Goal: Download file/media

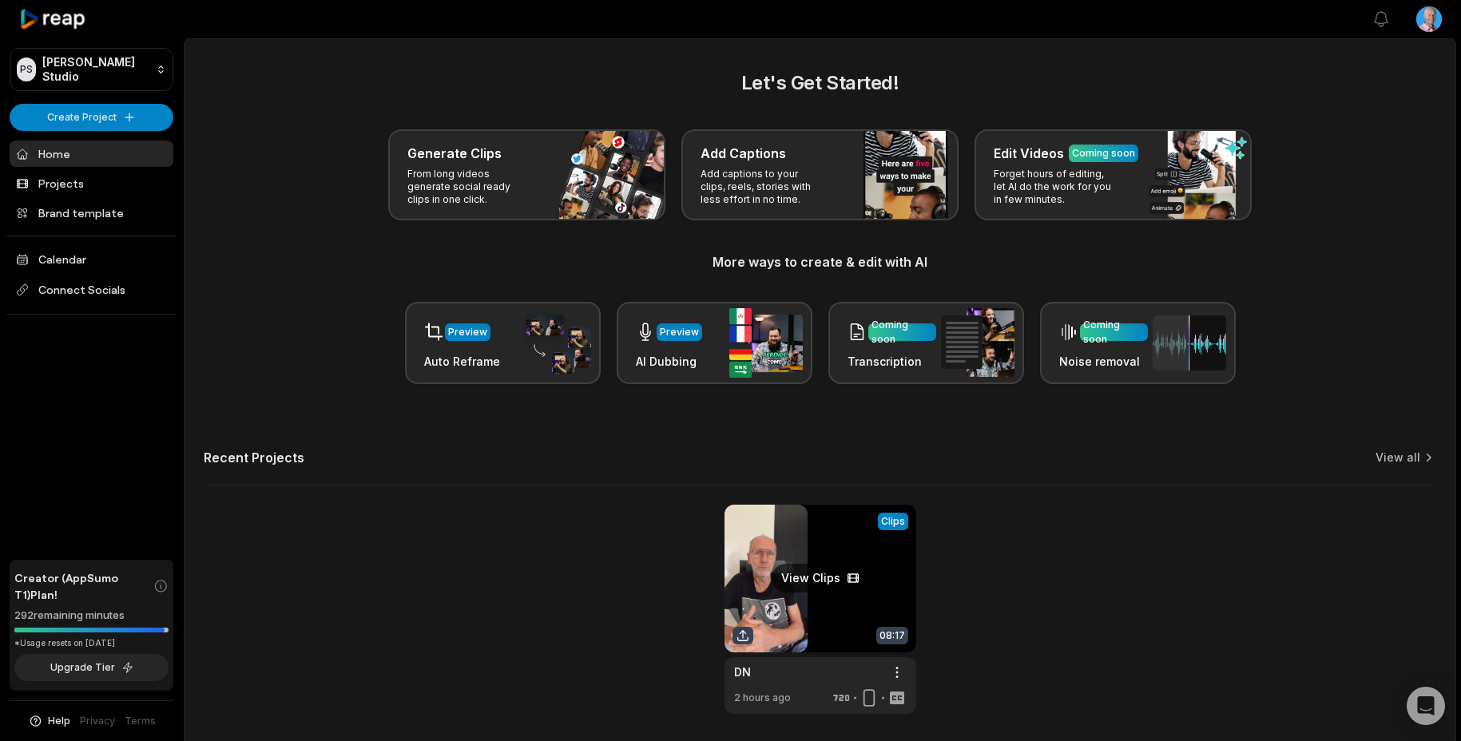
click at [776, 577] on link at bounding box center [820, 609] width 192 height 209
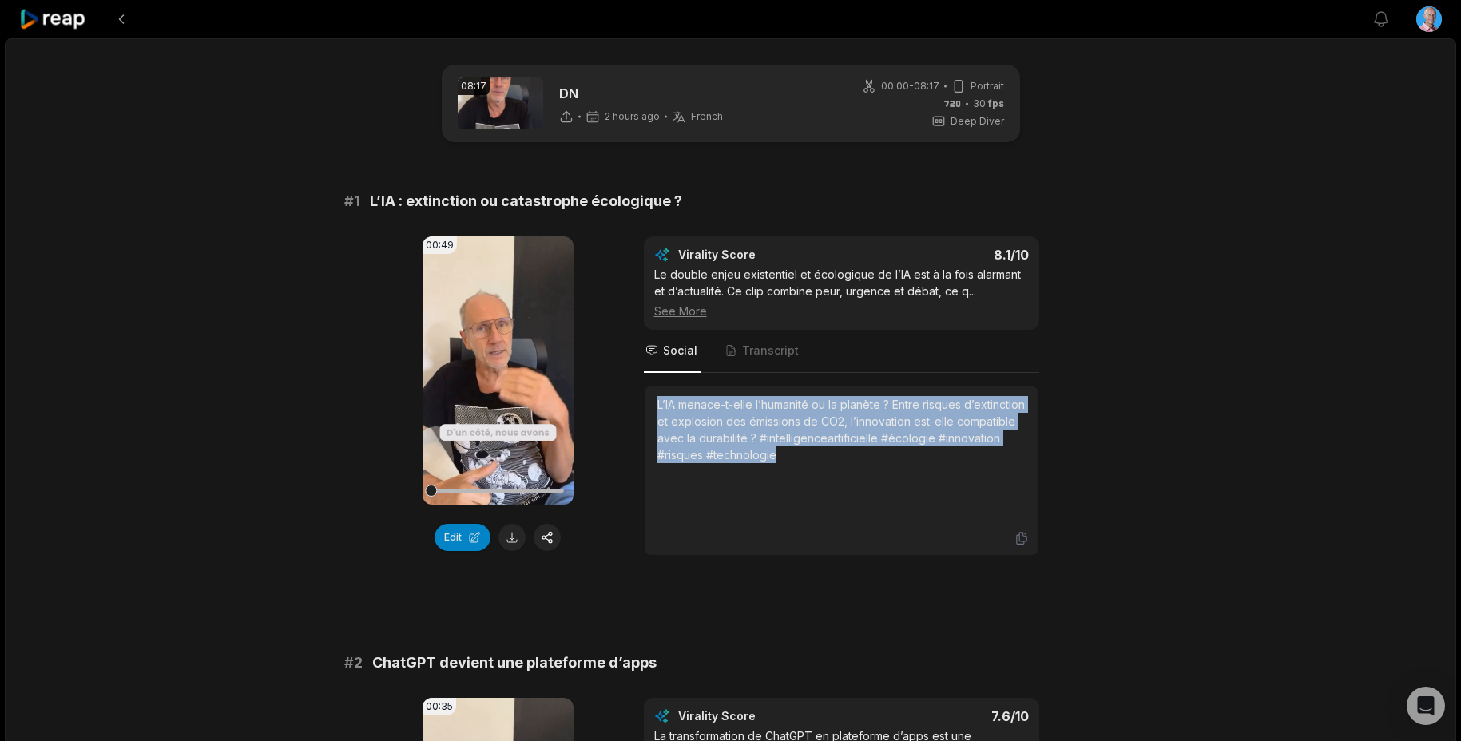
drag, startPoint x: 847, startPoint y: 458, endPoint x: 652, endPoint y: 407, distance: 202.3
click at [651, 408] on div "L’IA menace-t-elle l’humanité ou la planète ? Entre risques d’extinction et exp…" at bounding box center [842, 454] width 394 height 135
copy div "L’IA menace-t-elle l’humanité ou la planète ? Entre risques d’extinction et exp…"
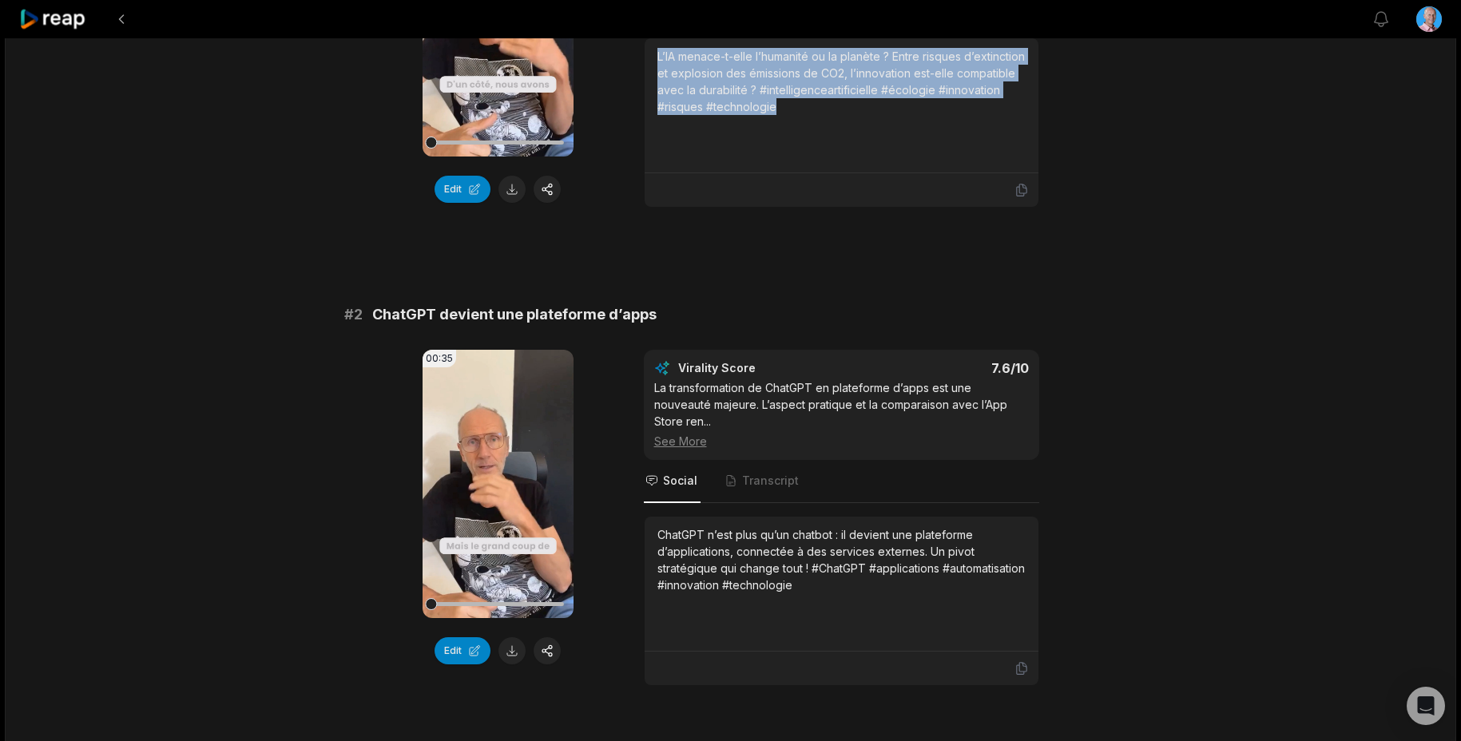
scroll to position [377, 0]
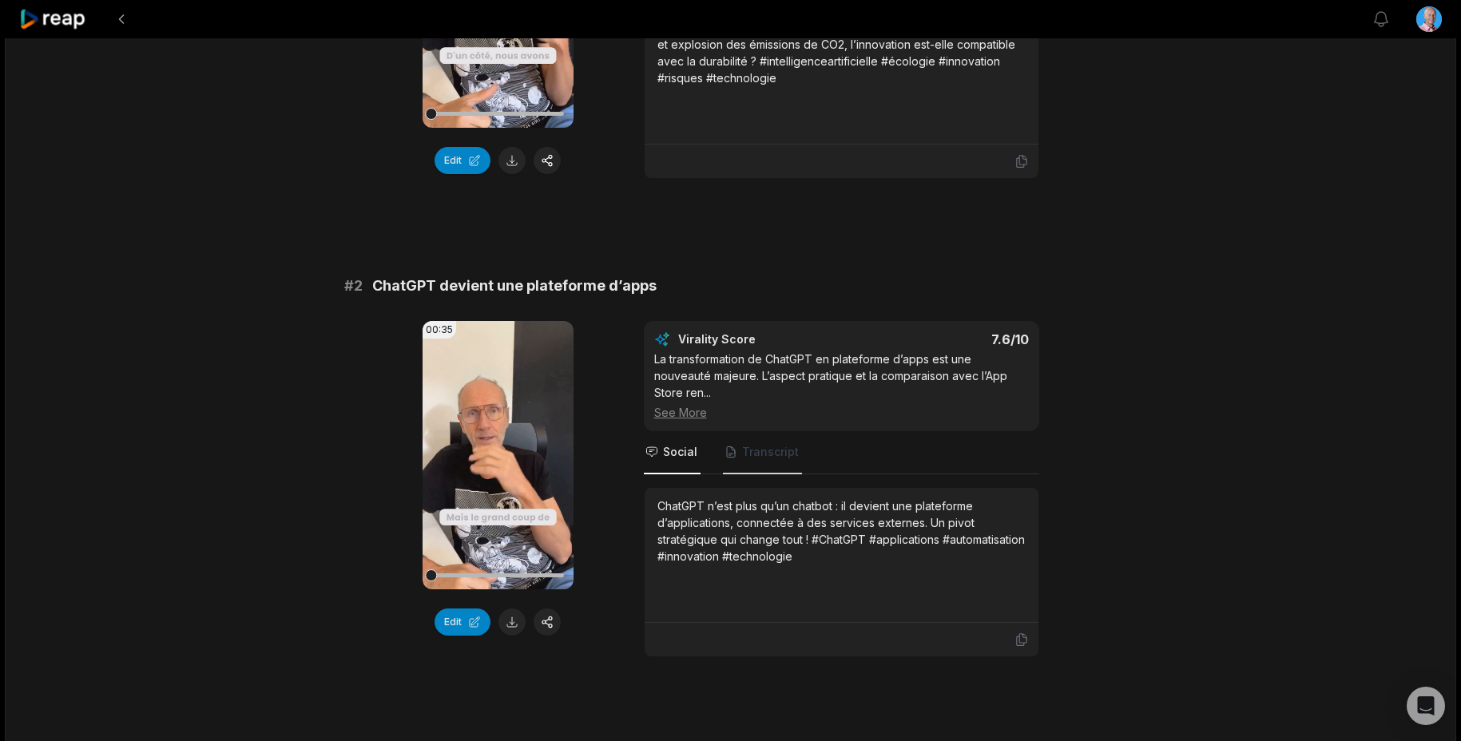
click at [769, 452] on span "Transcript" at bounding box center [770, 452] width 57 height 16
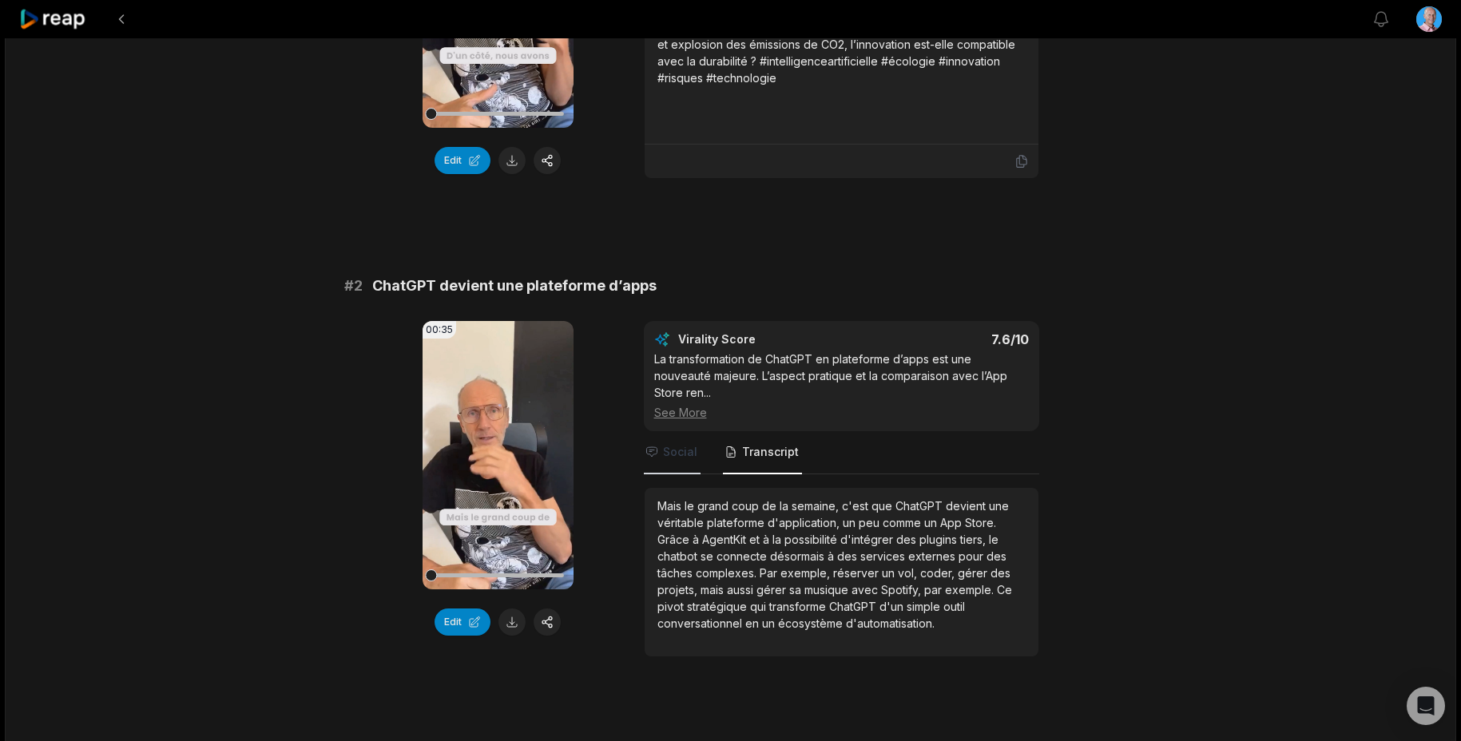
click at [673, 450] on span "Social" at bounding box center [680, 452] width 34 height 16
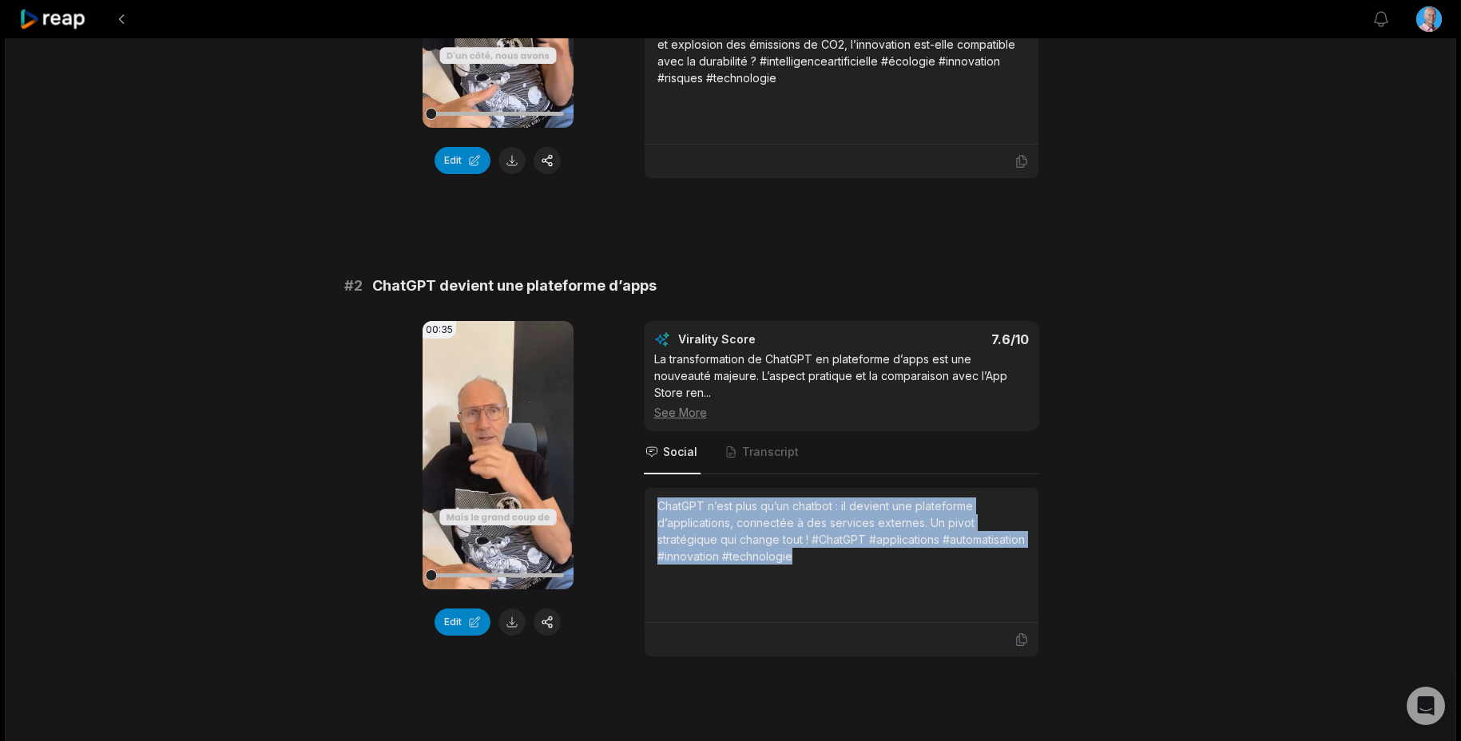
drag, startPoint x: 889, startPoint y: 558, endPoint x: 648, endPoint y: 508, distance: 246.2
click at [650, 508] on div "ChatGPT n’est plus qu’un chatbot : il devient une plateforme d’applications, co…" at bounding box center [842, 555] width 394 height 135
copy div "ChatGPT n’est plus qu’un chatbot : il devient une plateforme d’applications, co…"
click at [504, 619] on button at bounding box center [511, 622] width 27 height 27
copy div "ChatGPT n’est plus qu’un chatbot : il devient une plateforme d’applications, co…"
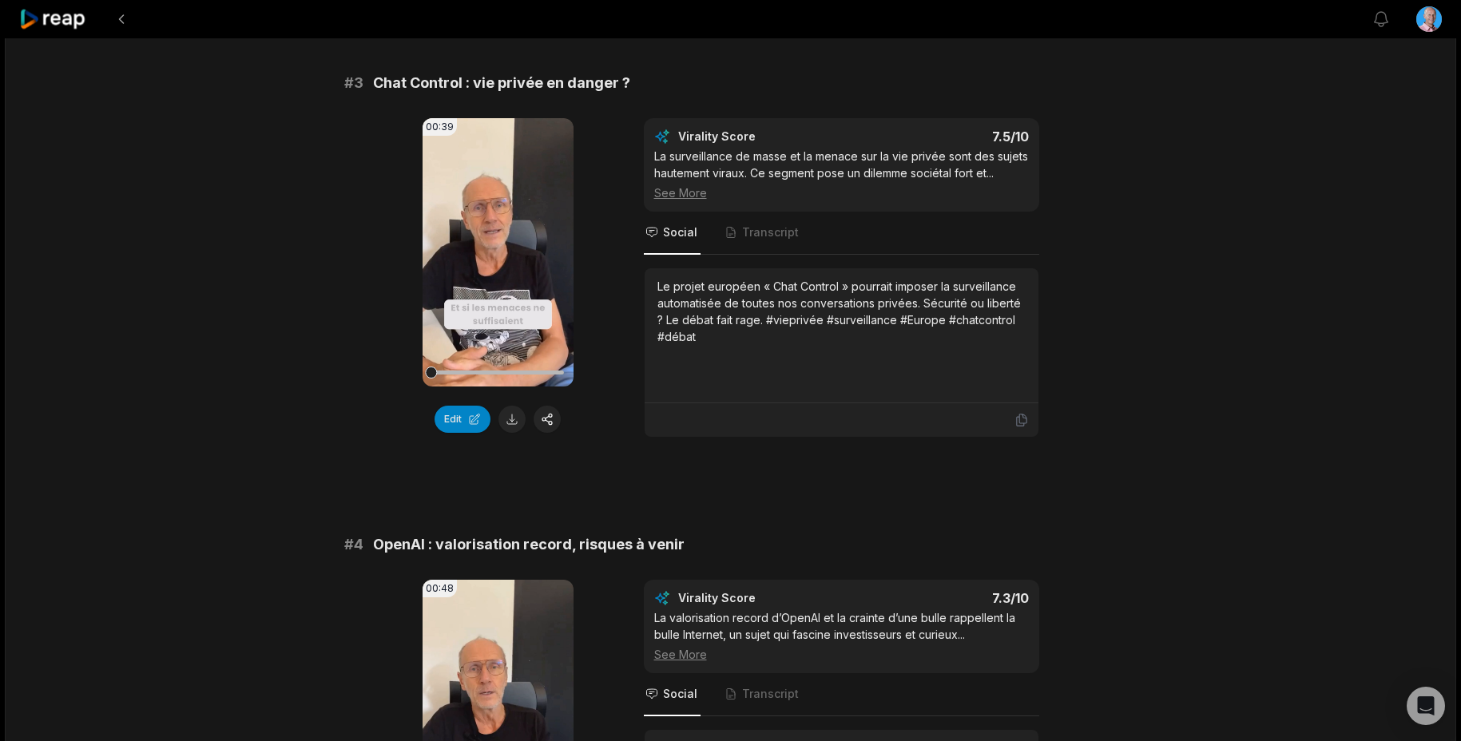
scroll to position [1069, 0]
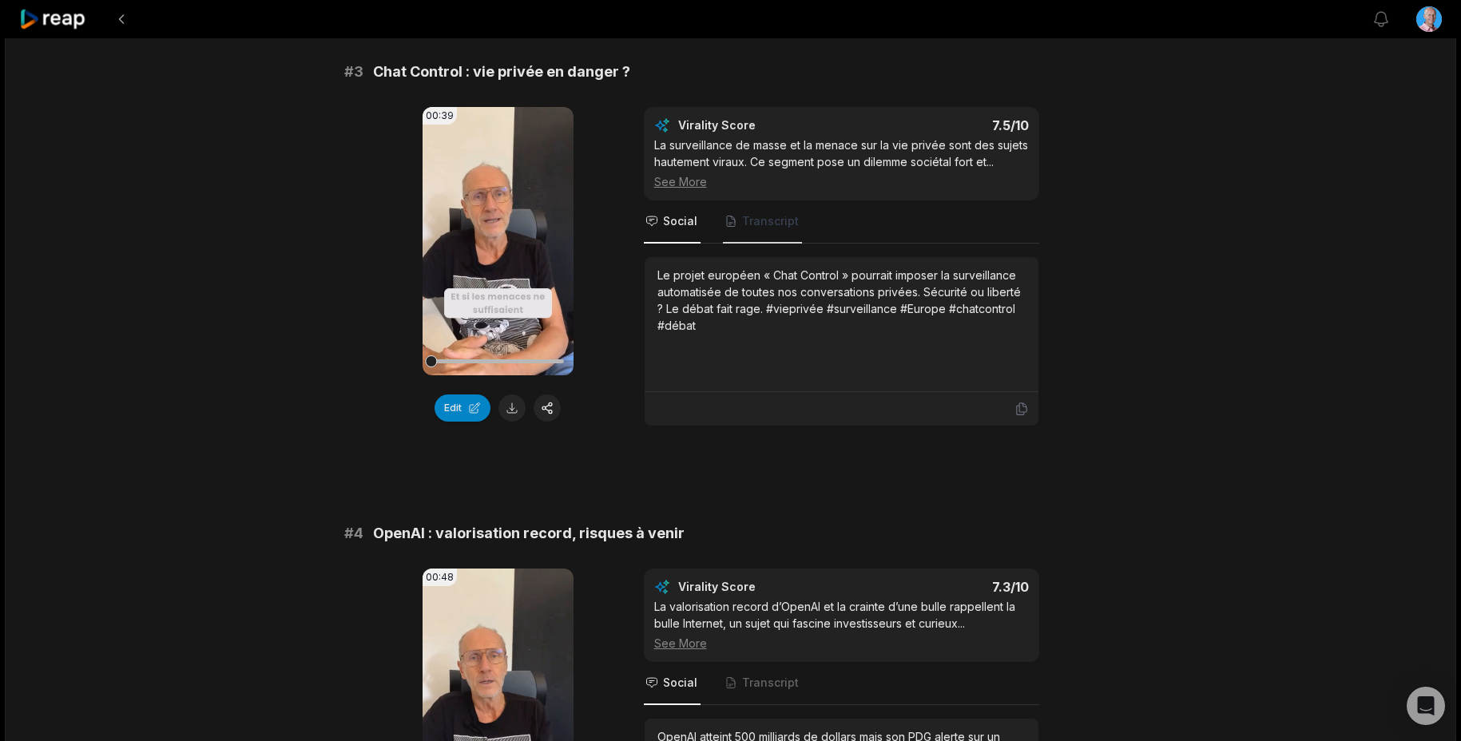
click at [764, 221] on span "Transcript" at bounding box center [770, 221] width 57 height 16
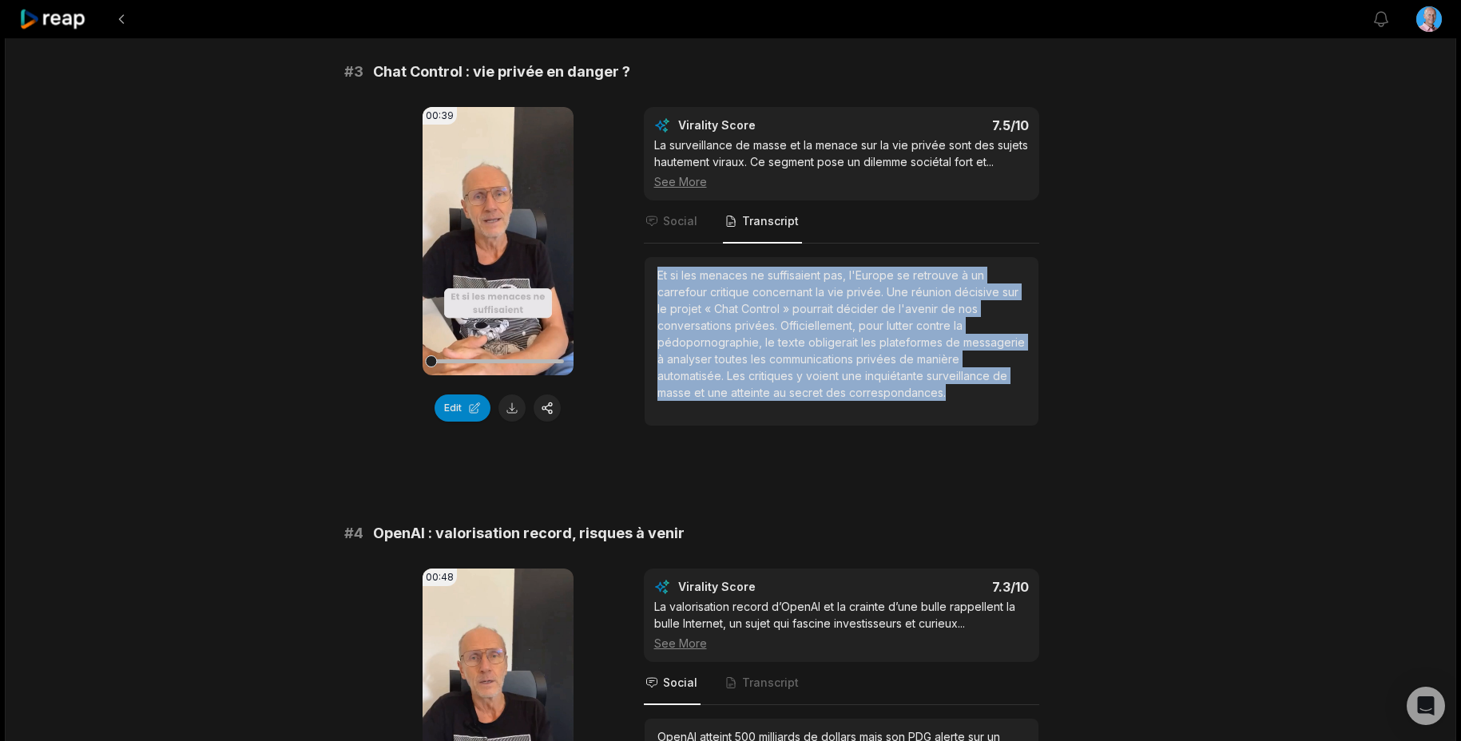
drag, startPoint x: 959, startPoint y: 404, endPoint x: 654, endPoint y: 279, distance: 329.9
click at [654, 279] on div "Et si les menaces ne suffisaient pas, l'Europe se retrouve à un carrefour criti…" at bounding box center [842, 341] width 394 height 169
copy div "Et si les menaces ne suffisaient pas, l'Europe se retrouve à un carrefour criti…"
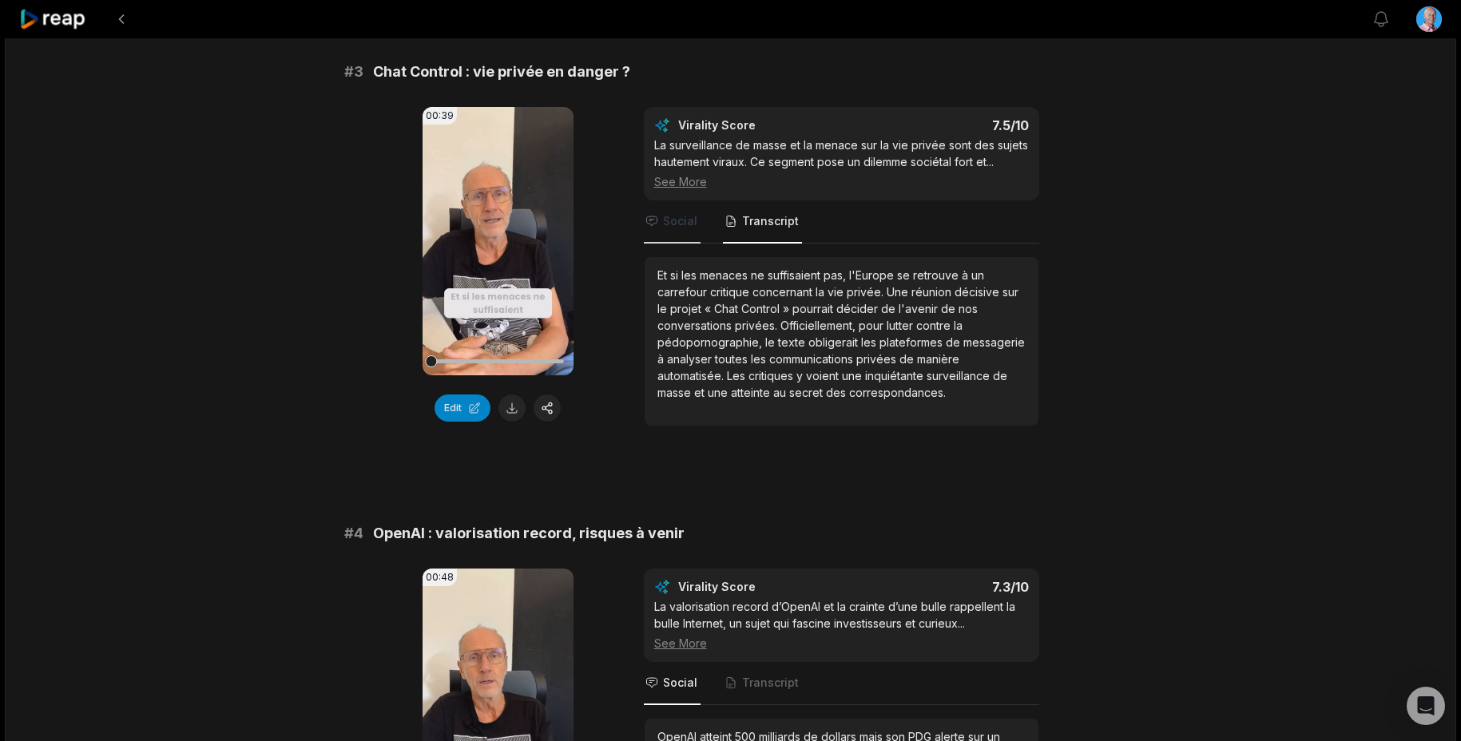
click at [675, 227] on span "Social" at bounding box center [680, 221] width 34 height 16
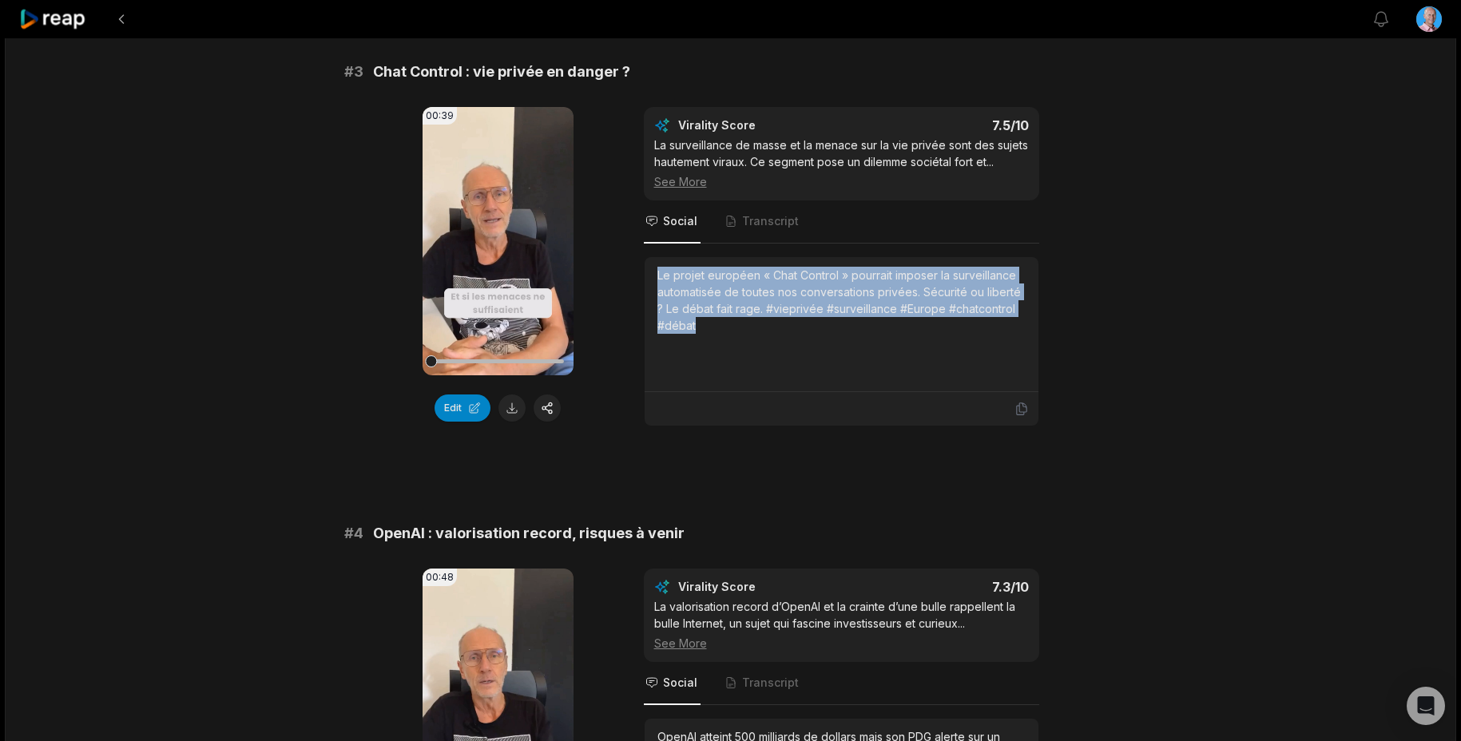
drag, startPoint x: 712, startPoint y: 331, endPoint x: 634, endPoint y: 267, distance: 101.0
click at [634, 267] on div "00:39 Your browser does not support mp4 format. Edit Virality Score 7.5 /10 La …" at bounding box center [730, 266] width 773 height 319
copy div "Le projet européen « Chat Control » pourrait imposer la surveillance automatisé…"
click at [509, 404] on button at bounding box center [511, 408] width 27 height 27
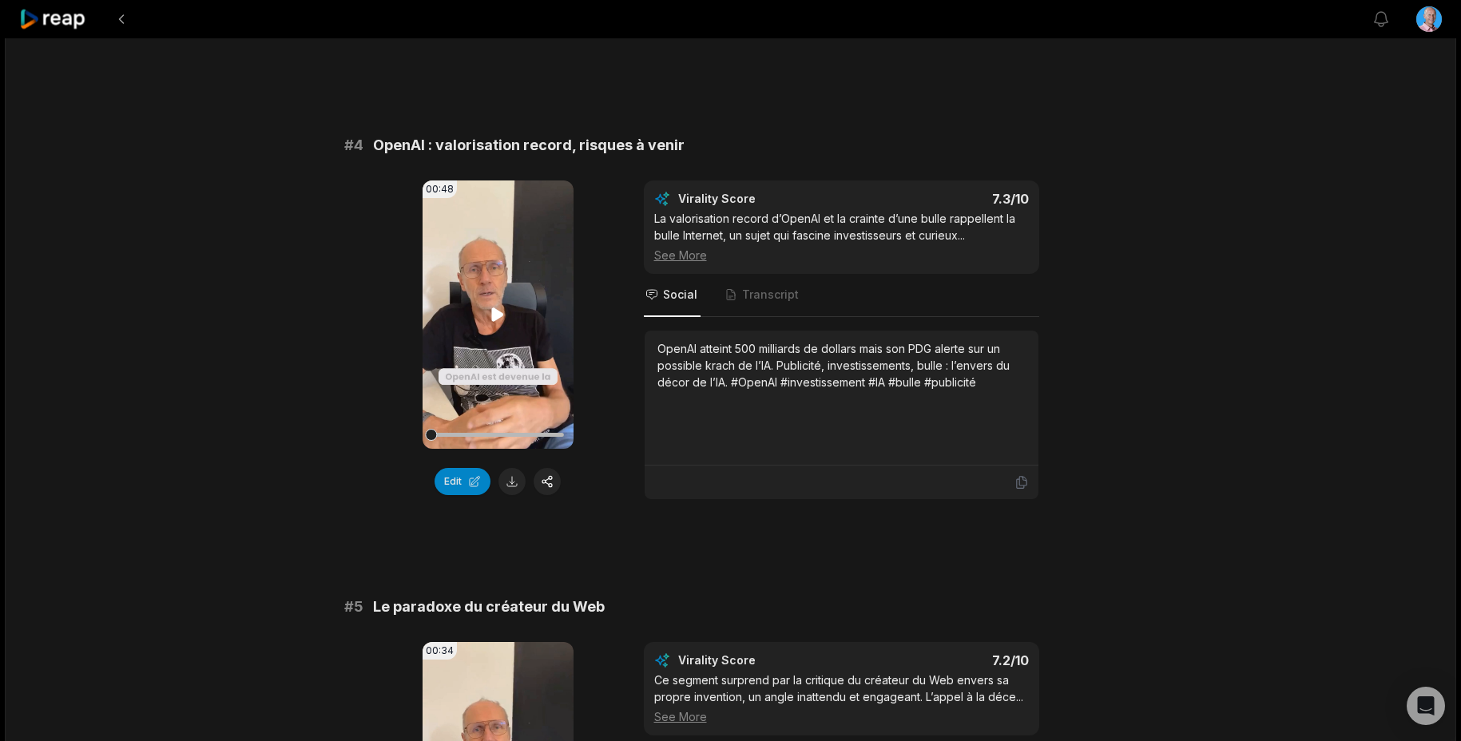
scroll to position [1459, 0]
click at [773, 303] on span "Transcript" at bounding box center [762, 293] width 79 height 43
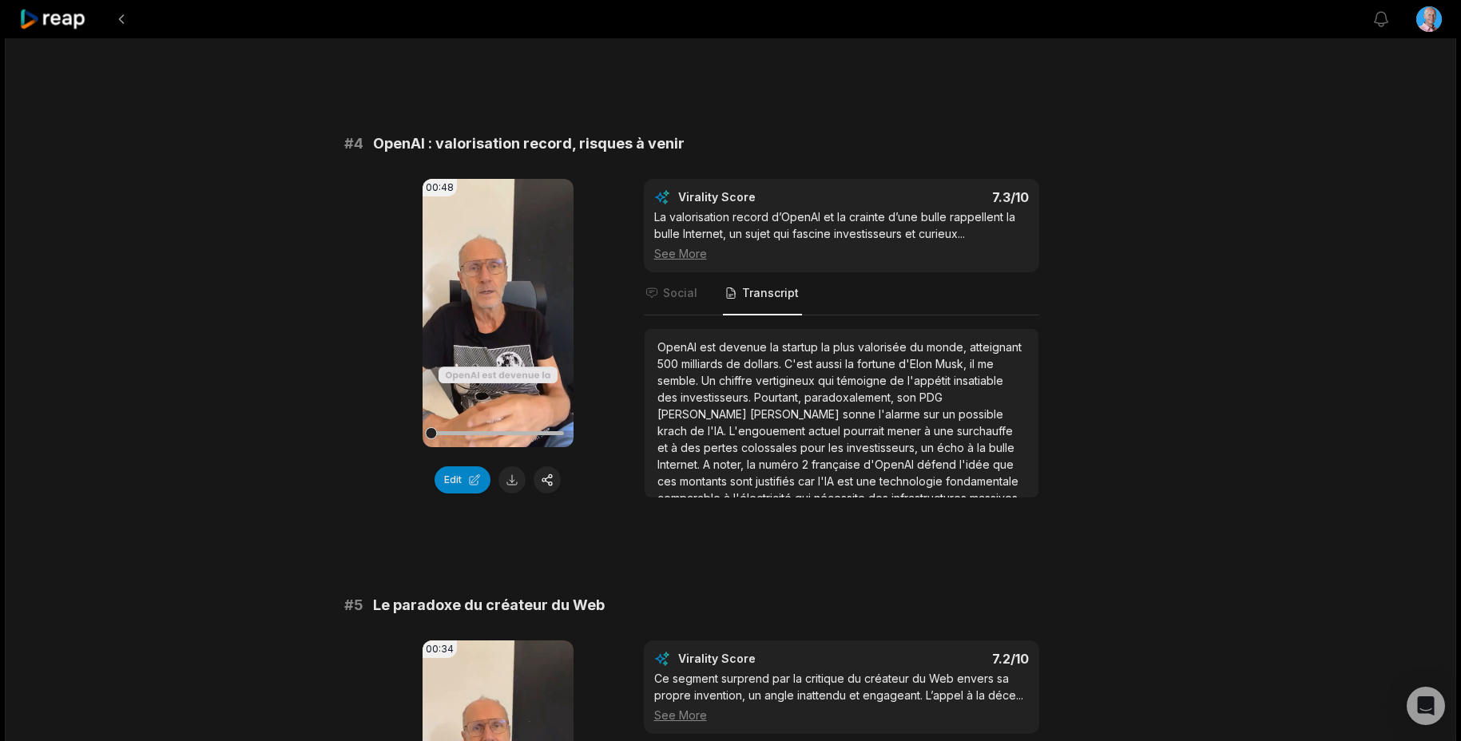
scroll to position [9, 0]
drag, startPoint x: 666, startPoint y: 293, endPoint x: 688, endPoint y: 313, distance: 30.0
click at [666, 293] on span "Social" at bounding box center [680, 293] width 34 height 16
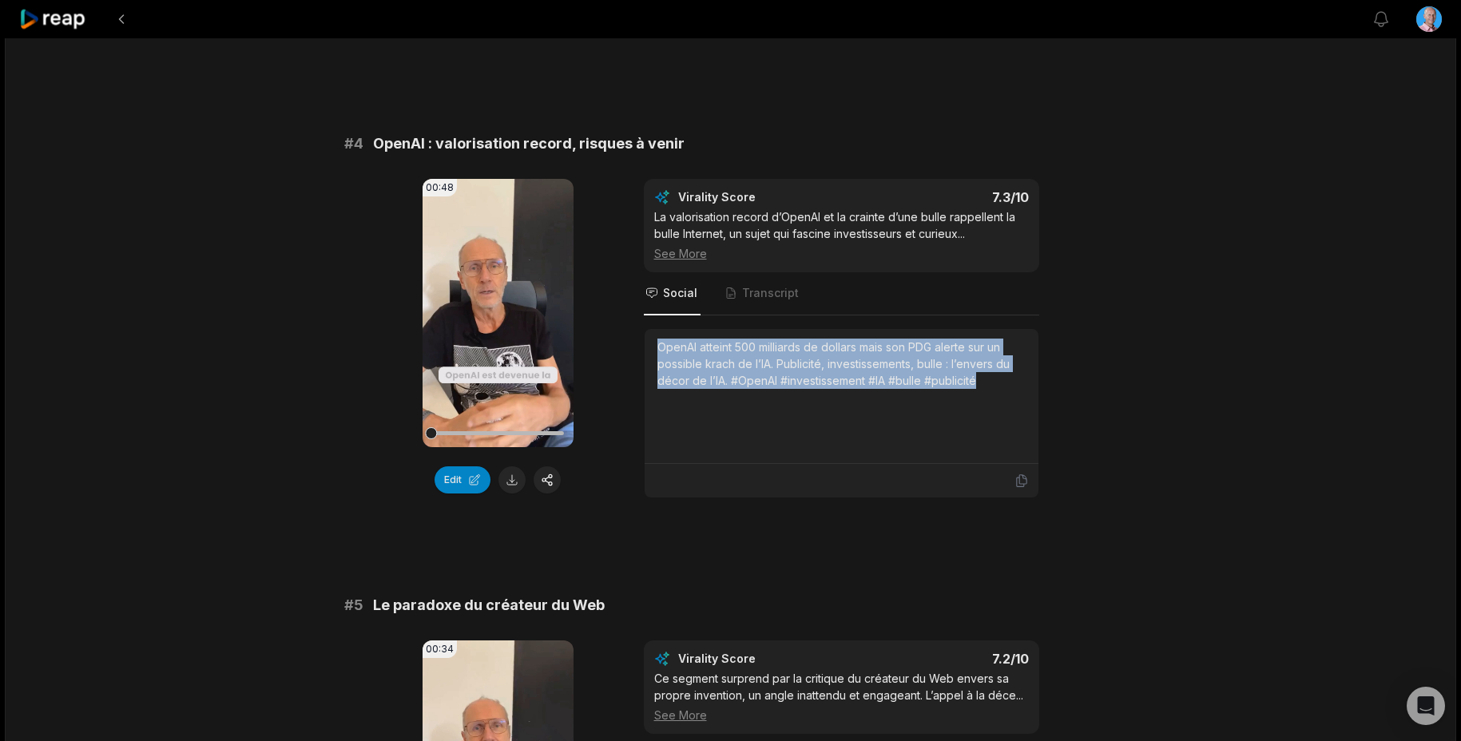
drag, startPoint x: 992, startPoint y: 384, endPoint x: 654, endPoint y: 348, distance: 339.8
click at [654, 348] on div "OpenAI atteint 500 milliards de dollars mais son PDG alerte sur un possible kra…" at bounding box center [842, 396] width 394 height 135
copy div "OpenAI atteint 500 milliards de dollars mais son PDG alerte sur un possible kra…"
click at [509, 476] on button at bounding box center [511, 479] width 27 height 27
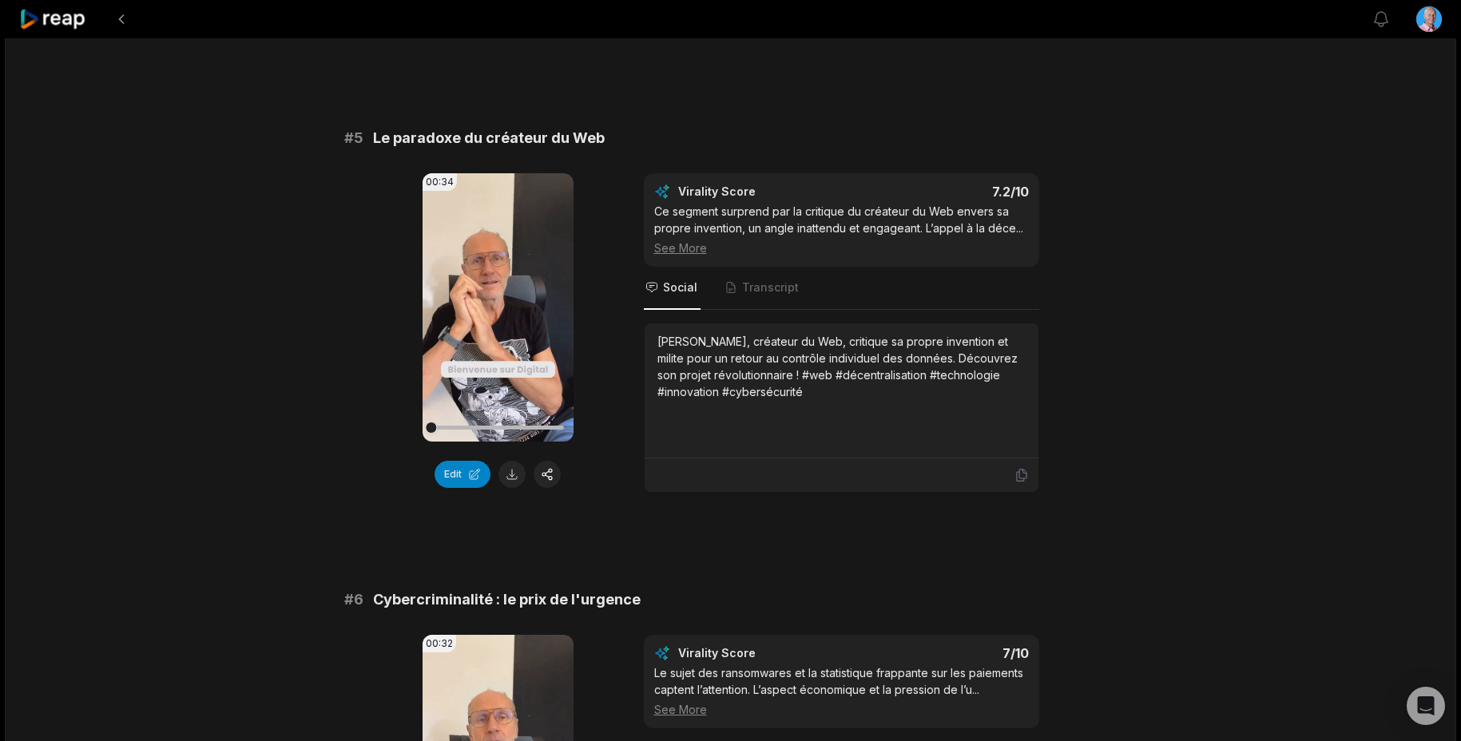
scroll to position [1927, 0]
click at [769, 286] on span "Transcript" at bounding box center [770, 287] width 57 height 16
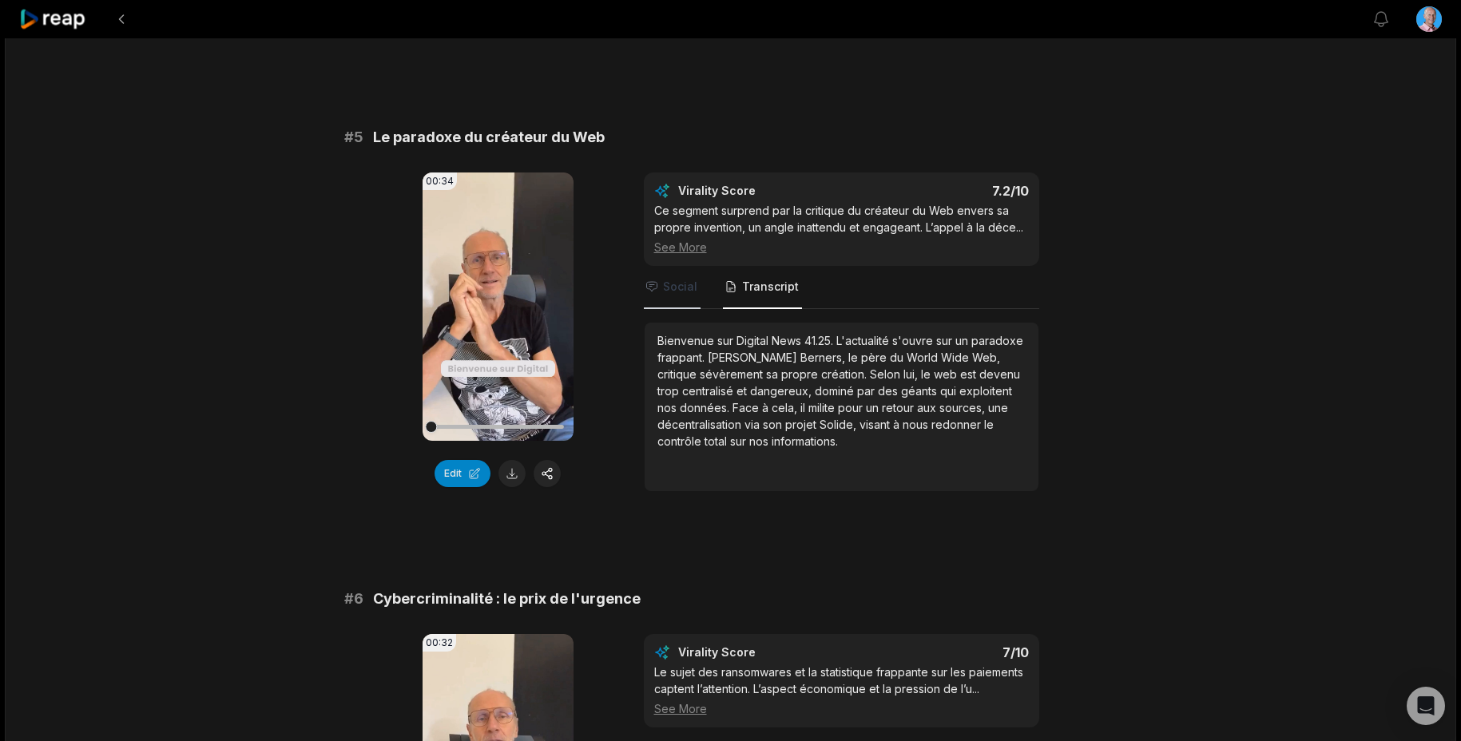
click at [673, 282] on span "Social" at bounding box center [680, 287] width 34 height 16
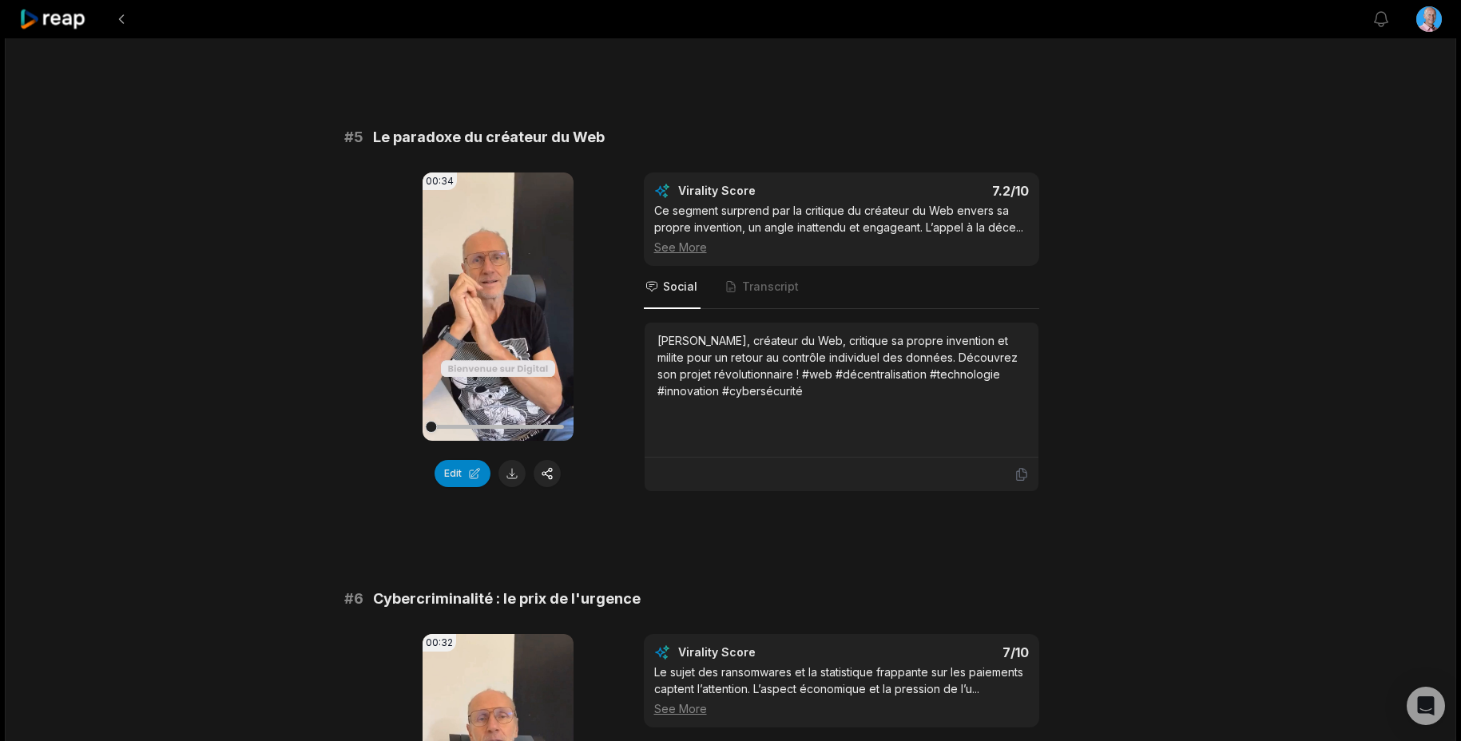
drag, startPoint x: 806, startPoint y: 391, endPoint x: 621, endPoint y: 336, distance: 192.6
click at [622, 337] on div "00:34 Your browser does not support mp4 format. Edit Virality Score 7.2 /10 Ce …" at bounding box center [730, 332] width 773 height 319
copy div "[PERSON_NAME], créateur du Web, critique sa propre invention et milite pour un …"
click at [510, 476] on button at bounding box center [511, 473] width 27 height 27
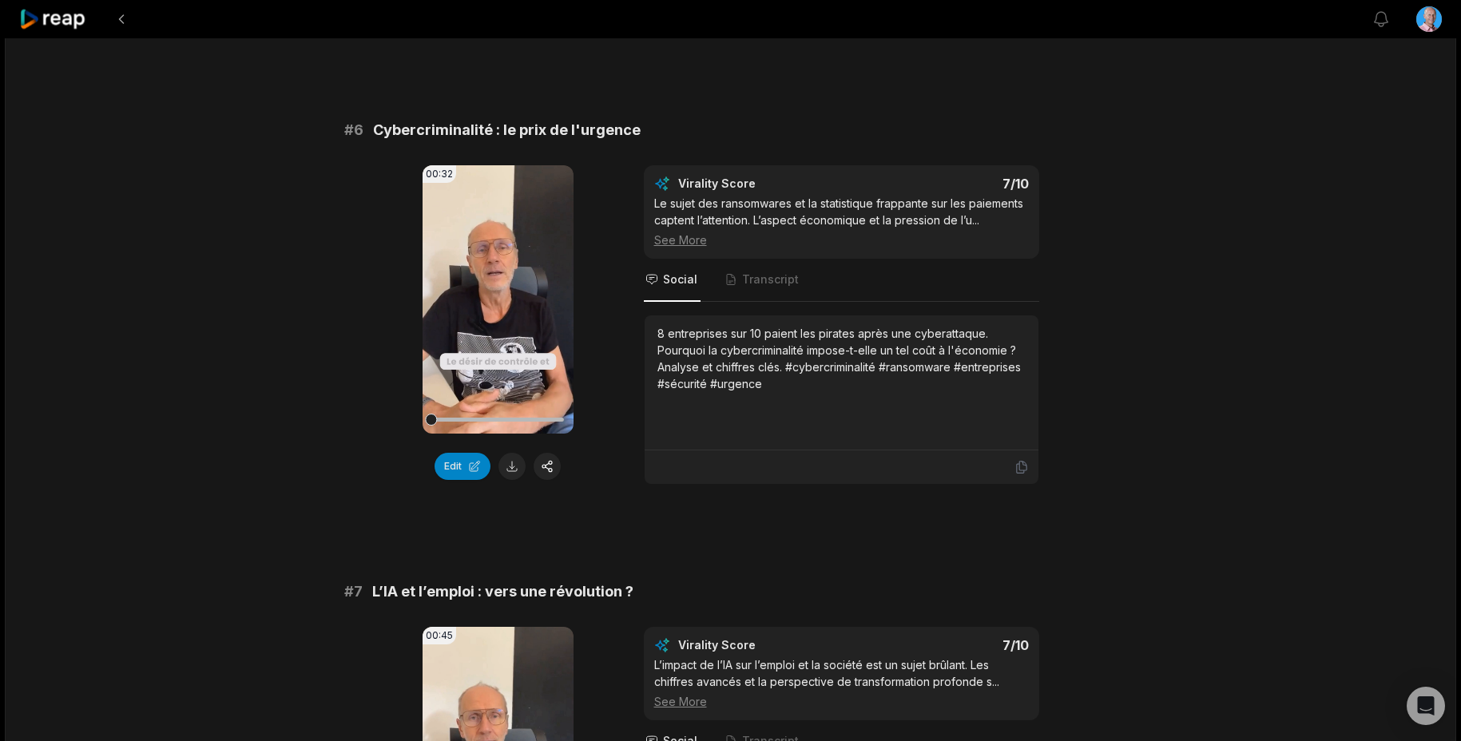
scroll to position [2403, 0]
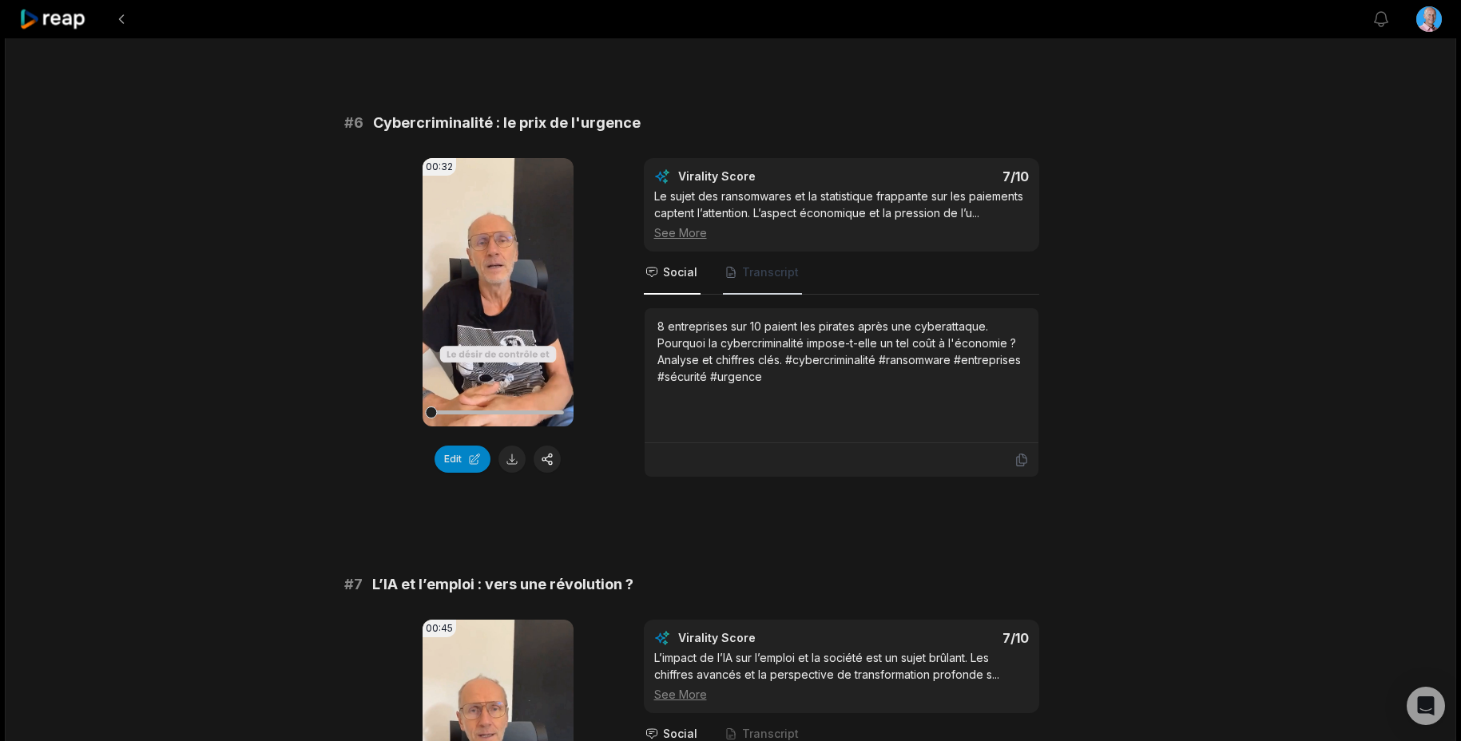
click at [766, 275] on span "Transcript" at bounding box center [770, 272] width 57 height 16
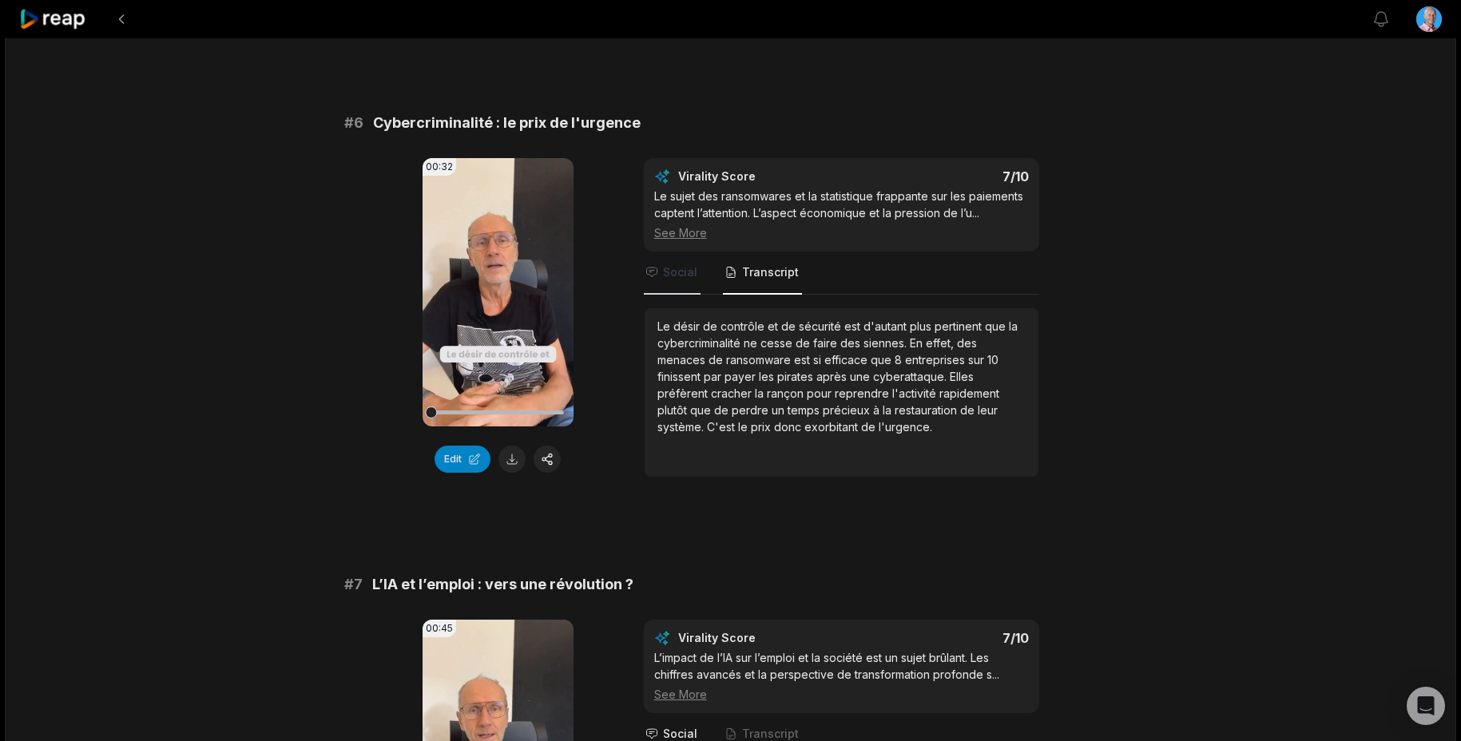
click at [645, 275] on icon "Tabs" at bounding box center [651, 272] width 13 height 13
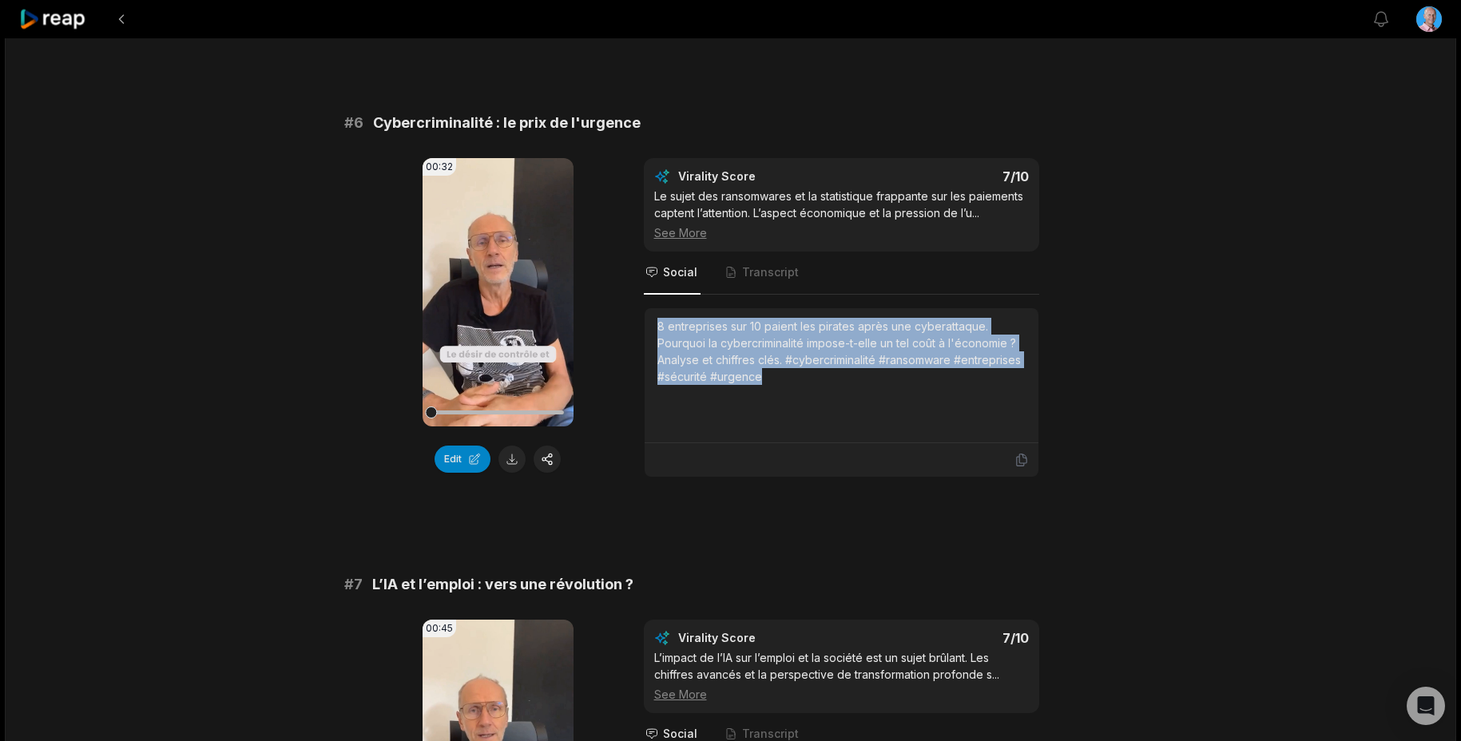
drag, startPoint x: 777, startPoint y: 383, endPoint x: 649, endPoint y: 324, distance: 140.8
click at [649, 324] on div "8 entreprises sur 10 paient les pirates après une cyberattaque. Pourquoi la cyb…" at bounding box center [842, 375] width 394 height 135
copy div "8 entreprises sur 10 paient les pirates après une cyberattaque. Pourquoi la cyb…"
click at [509, 458] on button at bounding box center [511, 459] width 27 height 27
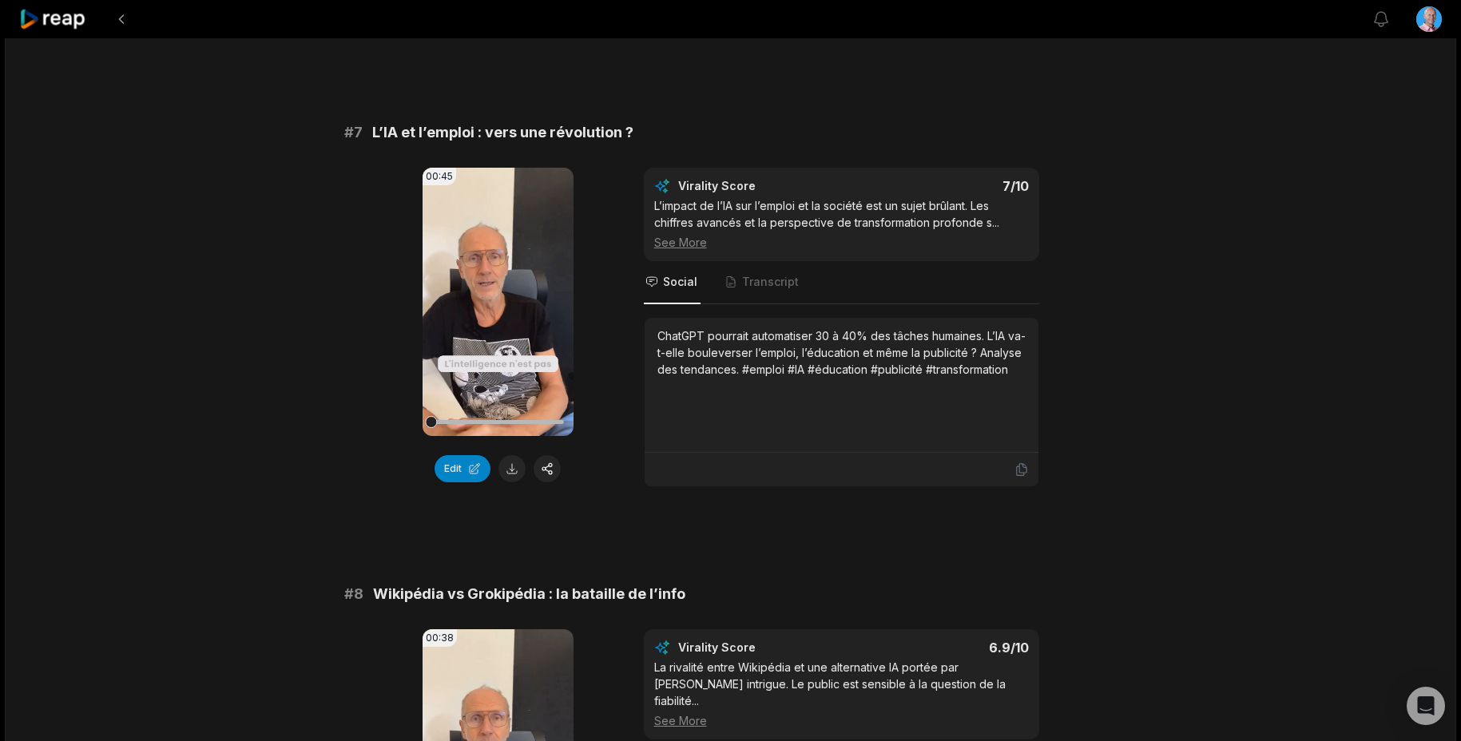
scroll to position [2856, 0]
click at [751, 274] on span "Transcript" at bounding box center [770, 281] width 57 height 16
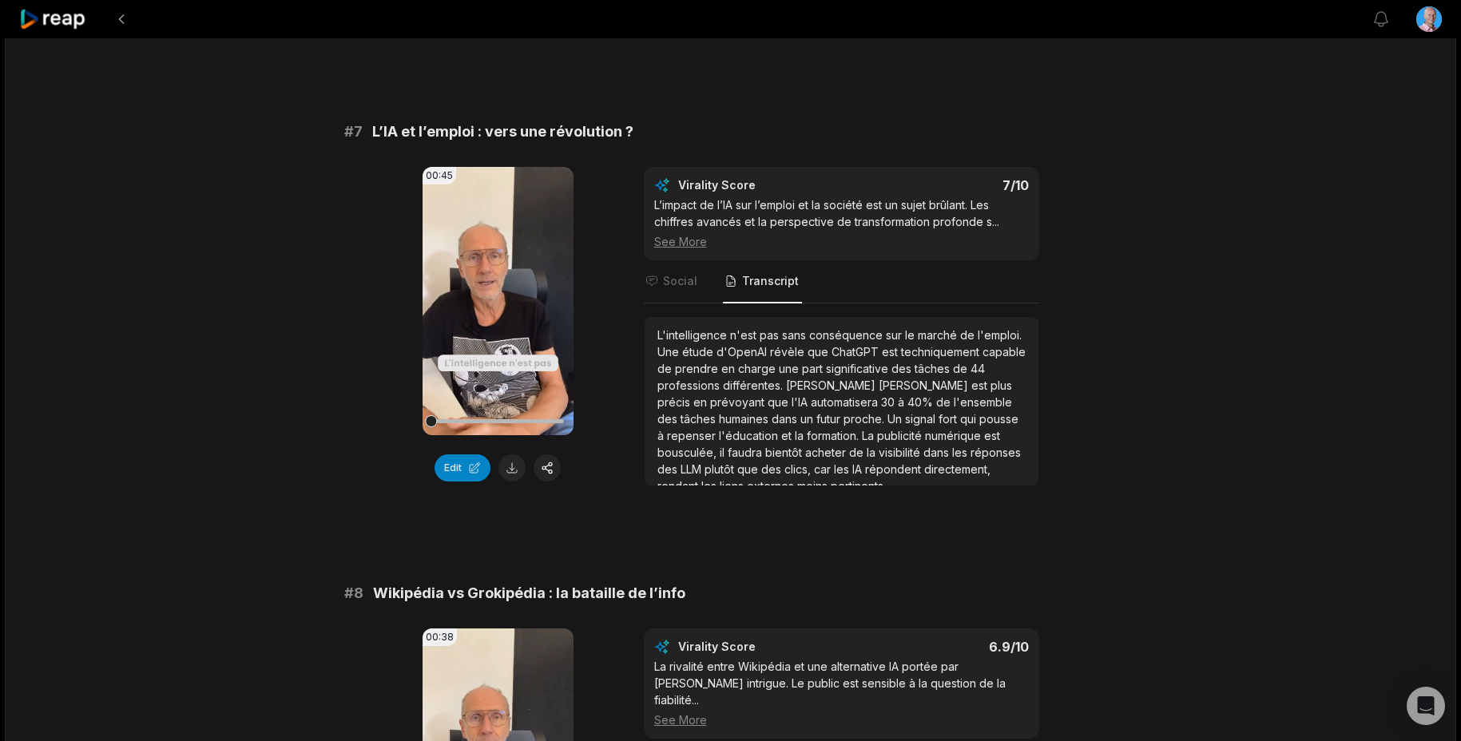
scroll to position [9, 0]
click at [669, 279] on span "Social" at bounding box center [680, 281] width 34 height 16
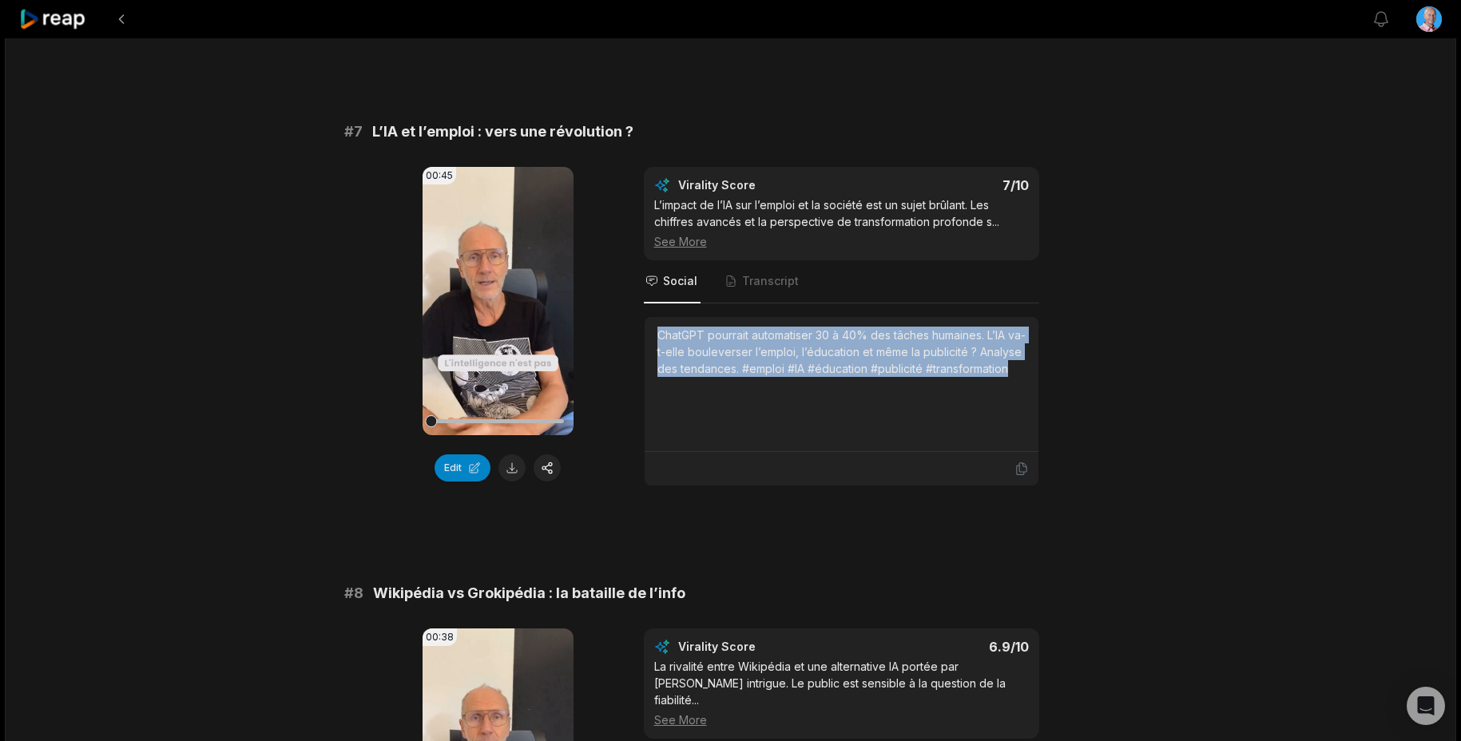
drag, startPoint x: 754, startPoint y: 387, endPoint x: 649, endPoint y: 335, distance: 116.8
click at [649, 335] on div "ChatGPT pourrait automatiser 30 à 40% des tâches humaines. L’IA va-t-elle boule…" at bounding box center [842, 384] width 394 height 135
copy div "ChatGPT pourrait automatiser 30 à 40% des tâches humaines. L’IA va-t-elle boule…"
click at [510, 473] on button at bounding box center [511, 467] width 27 height 27
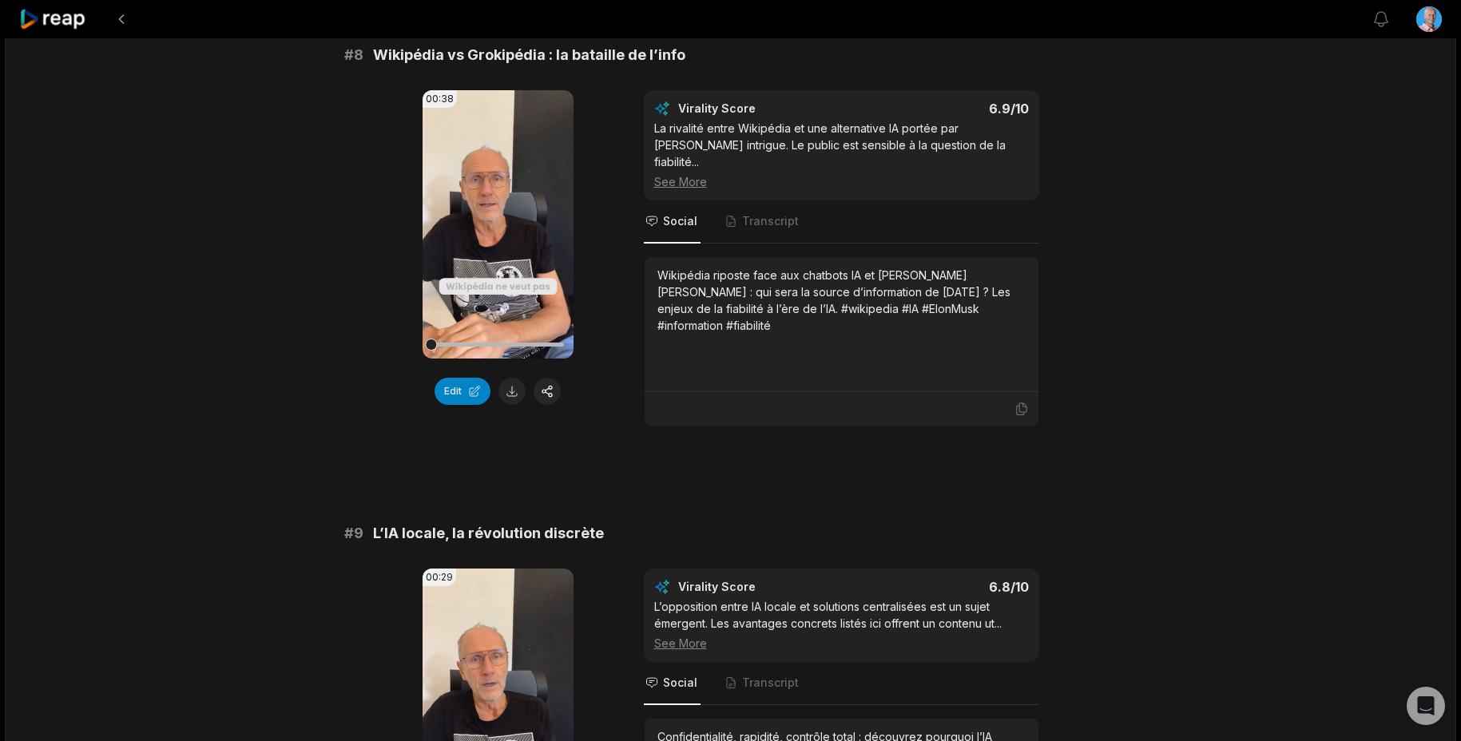
scroll to position [3391, 0]
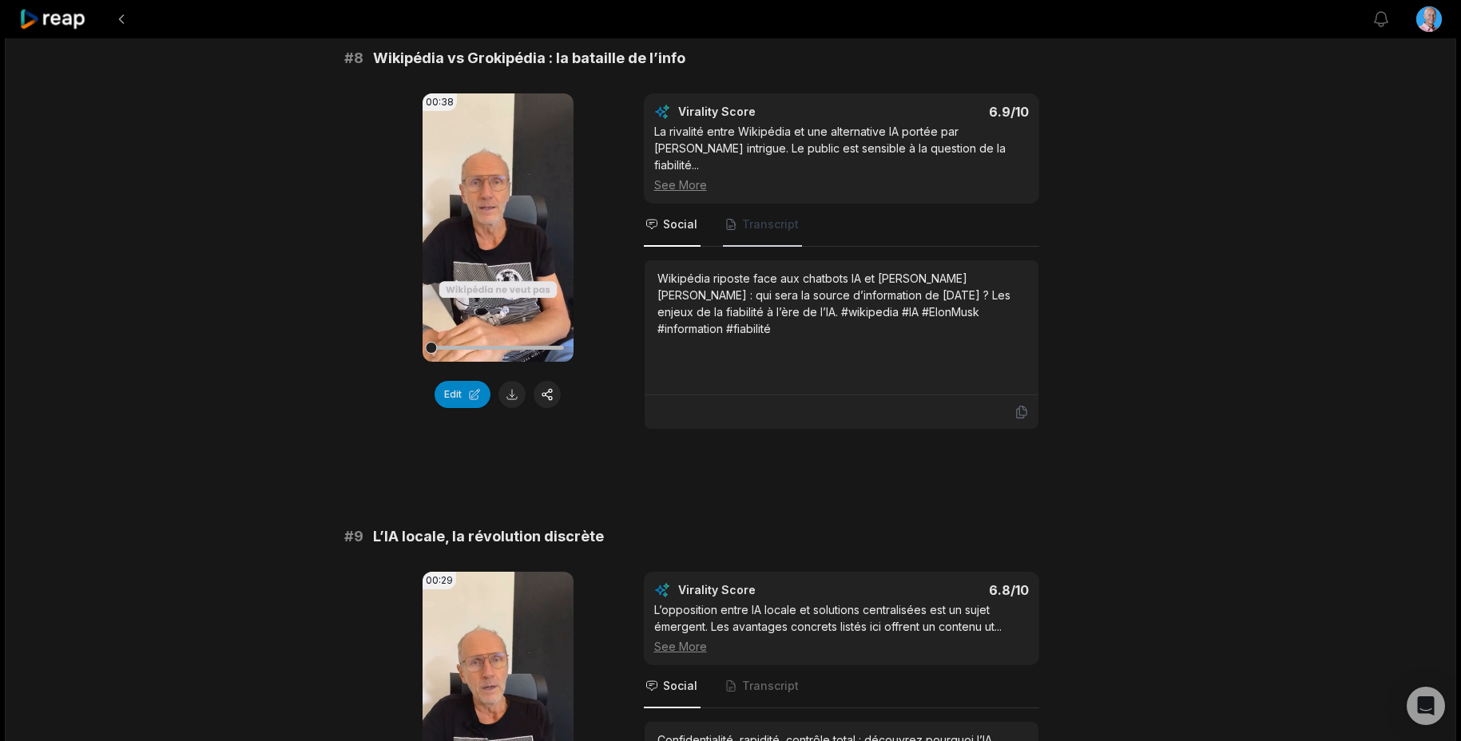
click at [756, 216] on span "Transcript" at bounding box center [762, 225] width 79 height 43
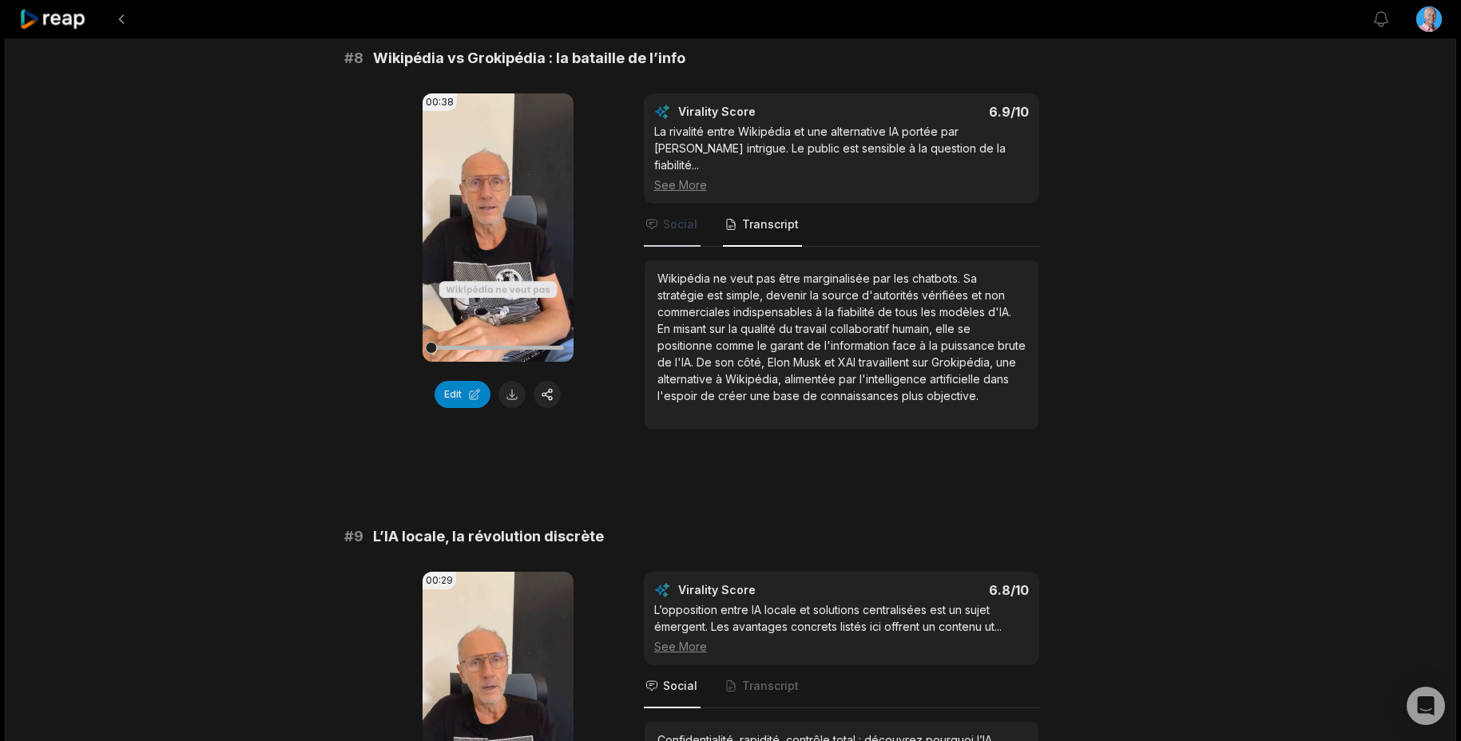
click at [669, 216] on span "Social" at bounding box center [680, 224] width 34 height 16
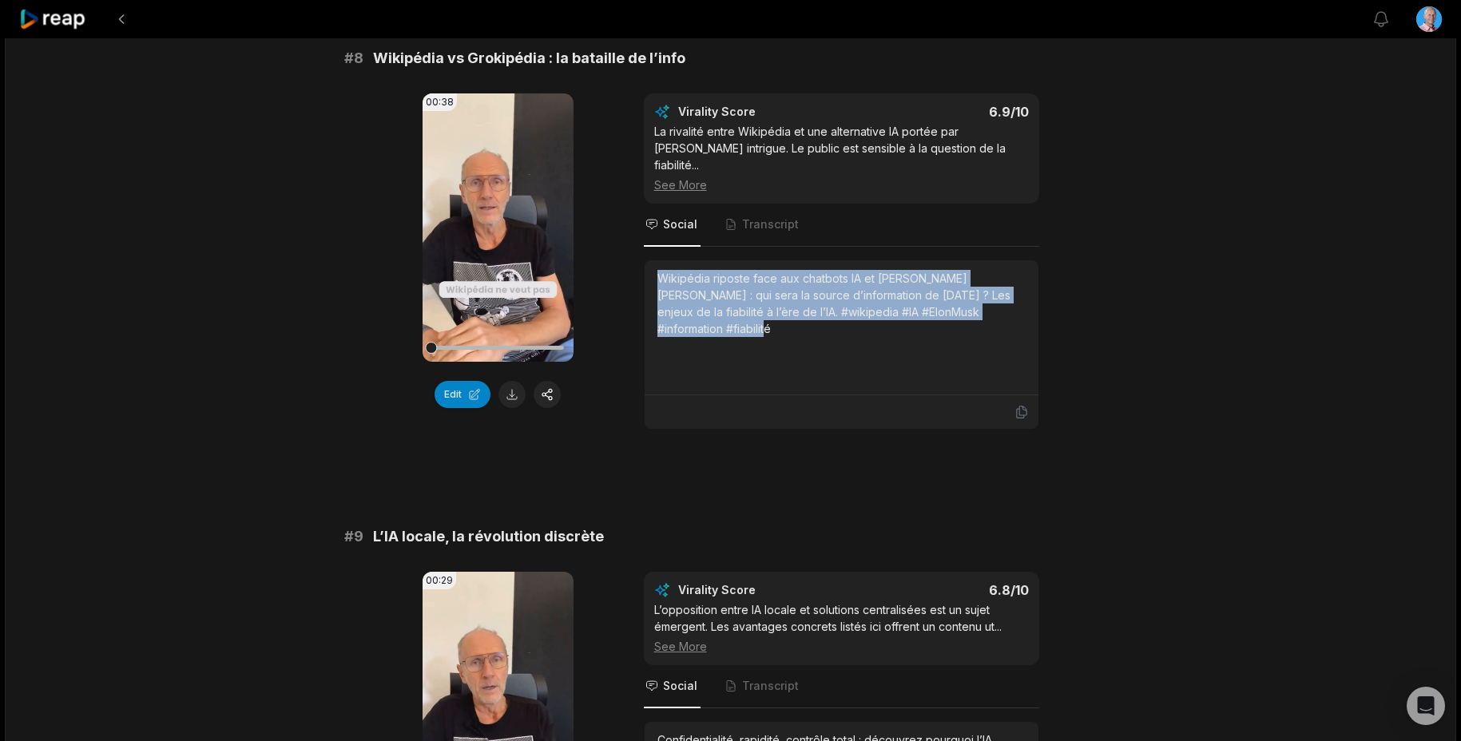
drag, startPoint x: 698, startPoint y: 311, endPoint x: 637, endPoint y: 258, distance: 81.0
click at [634, 260] on div "00:38 Your browser does not support mp4 format. Edit Virality Score 6.9 /10 La …" at bounding box center [730, 261] width 773 height 336
copy div "Wikipédia riposte face aux chatbots IA et [PERSON_NAME] [PERSON_NAME] : qui ser…"
click at [511, 396] on button at bounding box center [511, 394] width 27 height 27
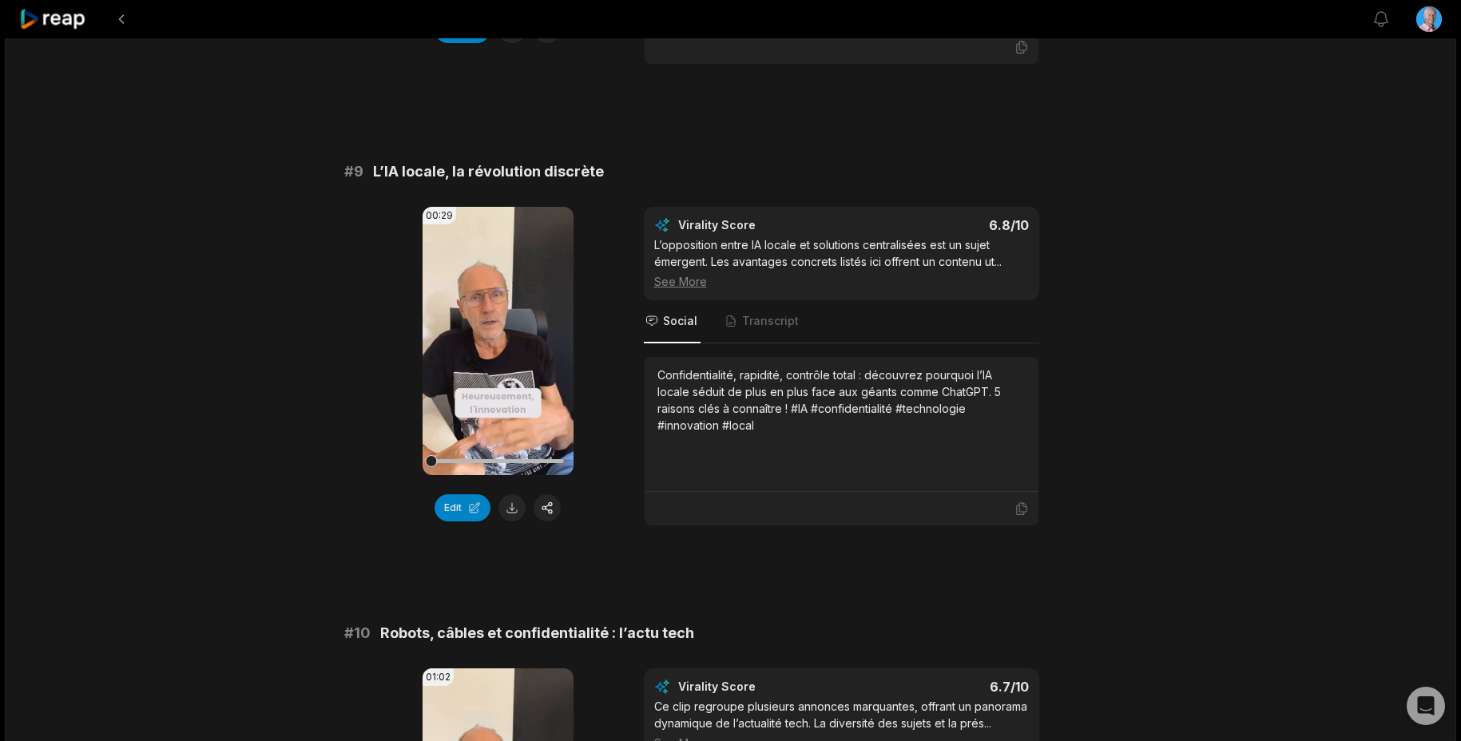
scroll to position [3767, 0]
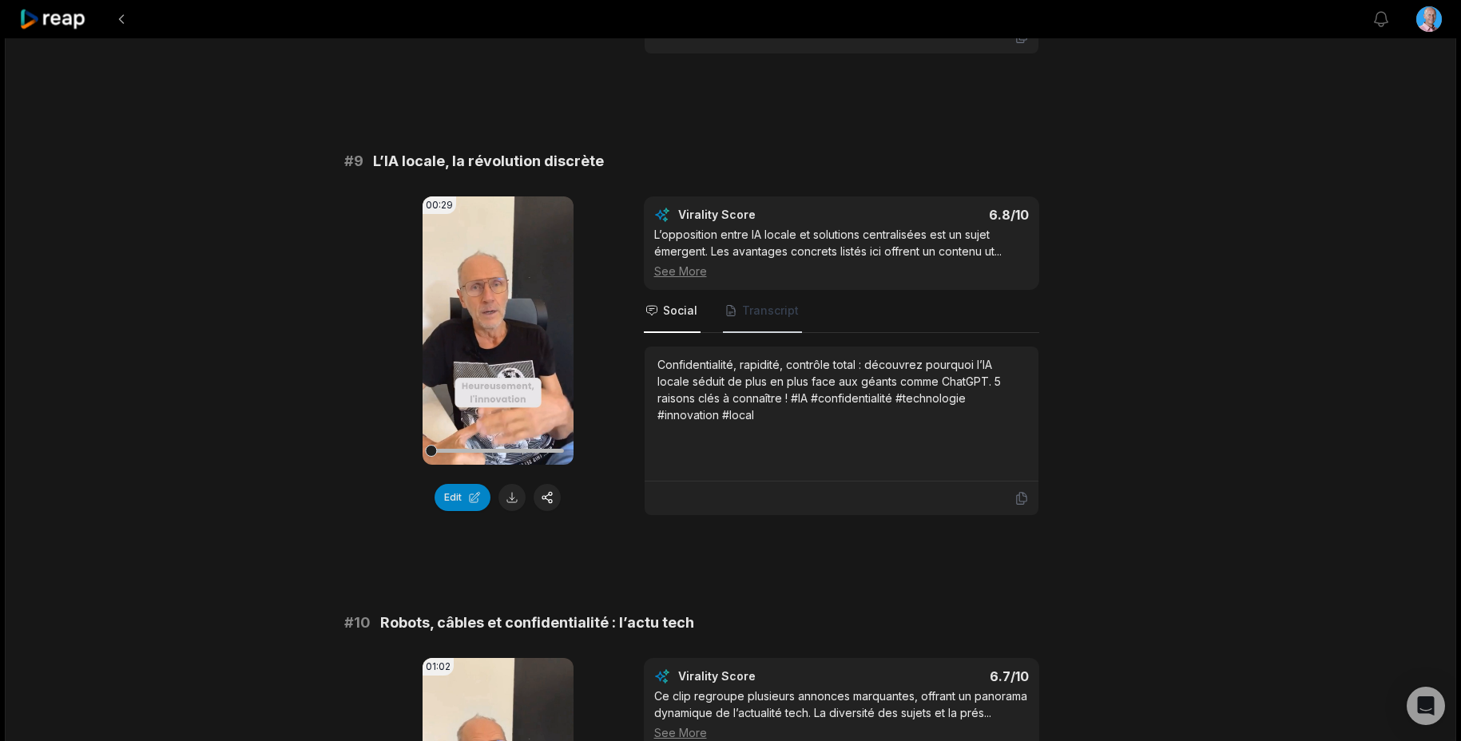
click at [782, 303] on span "Transcript" at bounding box center [770, 311] width 57 height 16
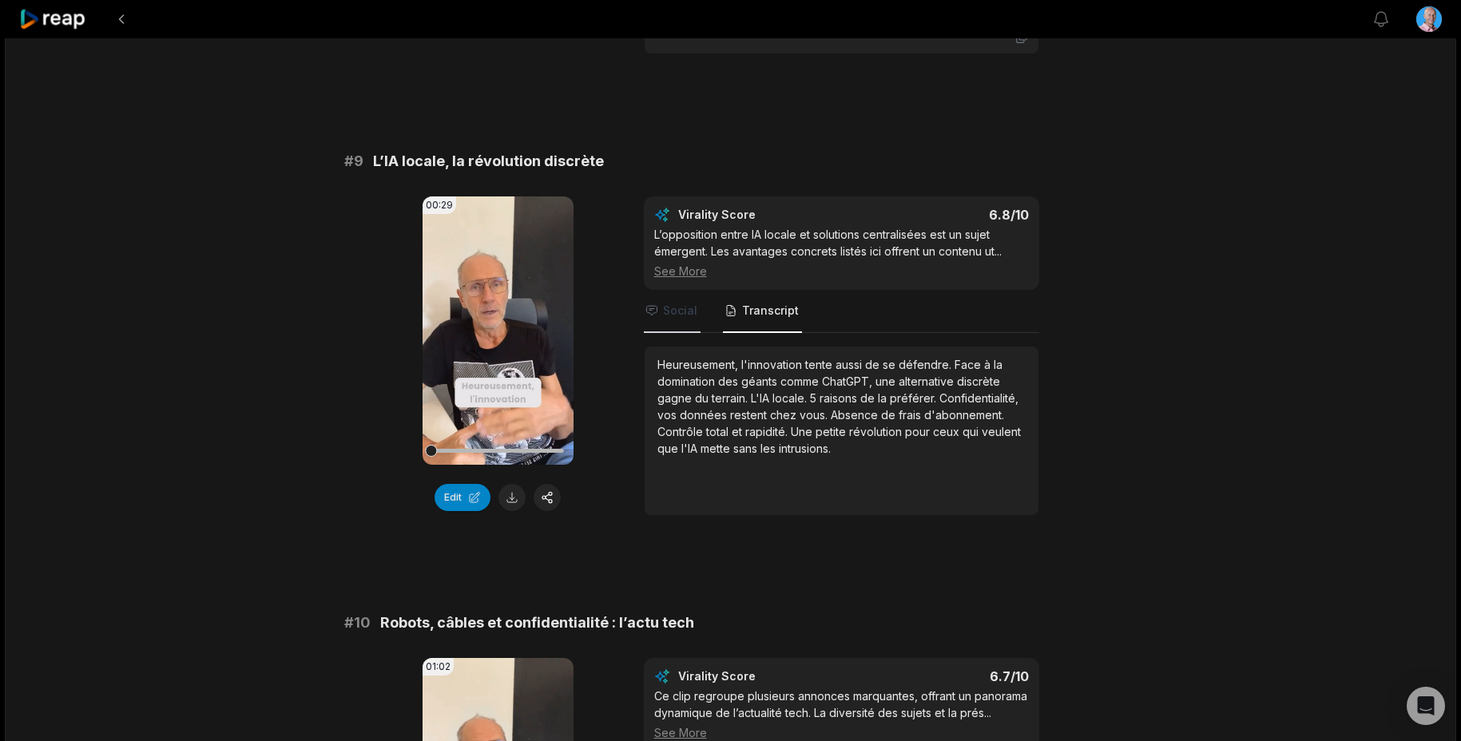
click at [663, 303] on span "Social" at bounding box center [680, 311] width 34 height 16
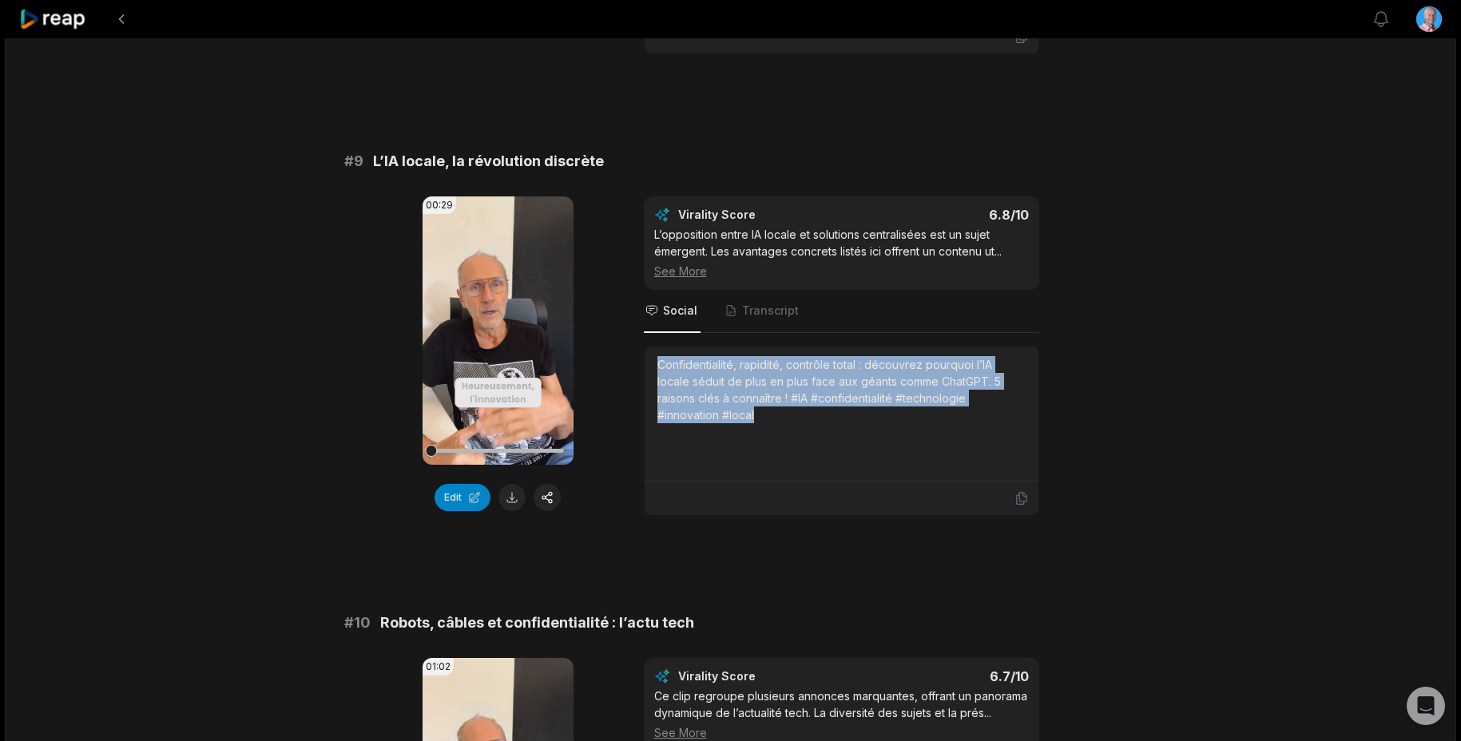
drag, startPoint x: 1029, startPoint y: 383, endPoint x: 623, endPoint y: 331, distance: 409.1
click at [623, 331] on div "00:29 Your browser does not support mp4 format. Edit Virality Score 6.8 /10 L’o…" at bounding box center [730, 355] width 773 height 319
drag, startPoint x: 507, startPoint y: 486, endPoint x: 510, endPoint y: 459, distance: 27.3
click at [507, 486] on button at bounding box center [511, 497] width 27 height 27
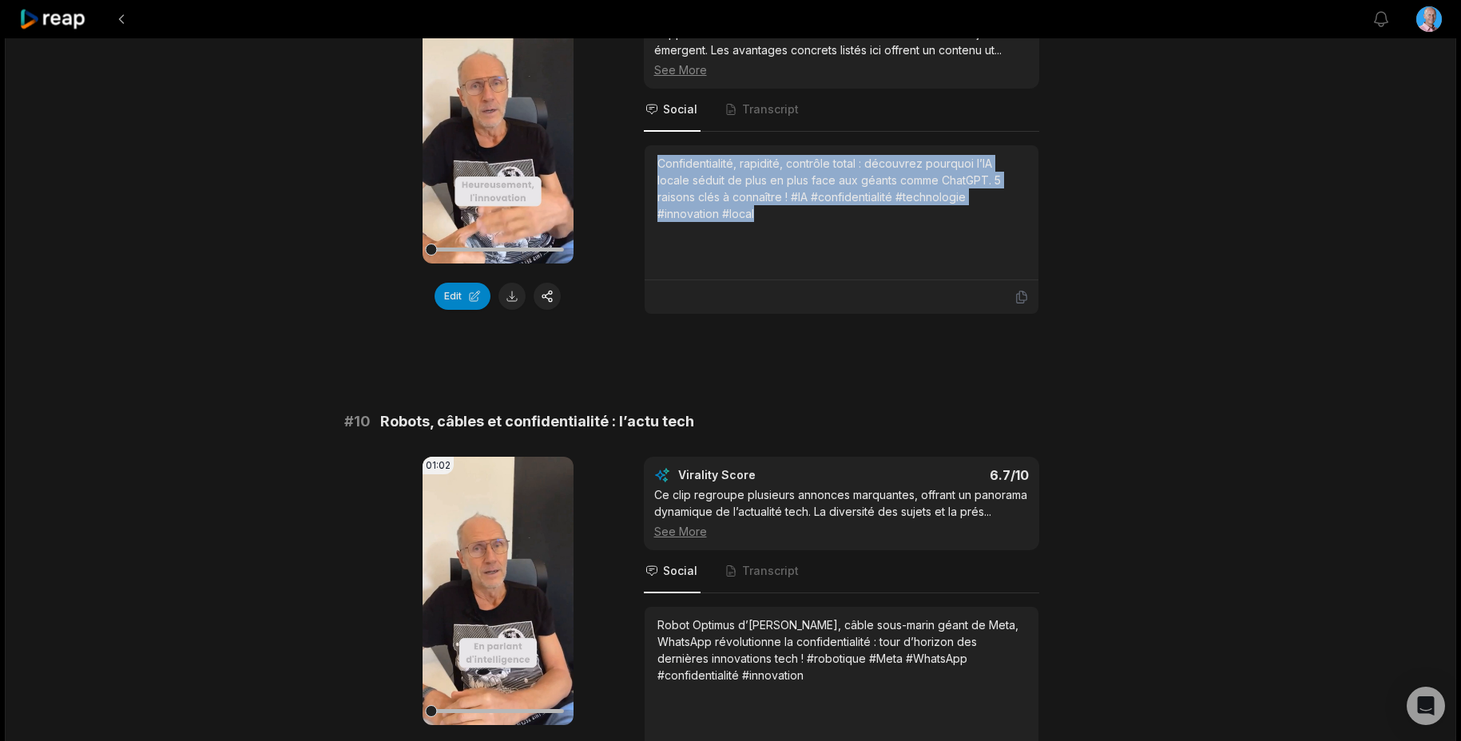
scroll to position [4107, 0]
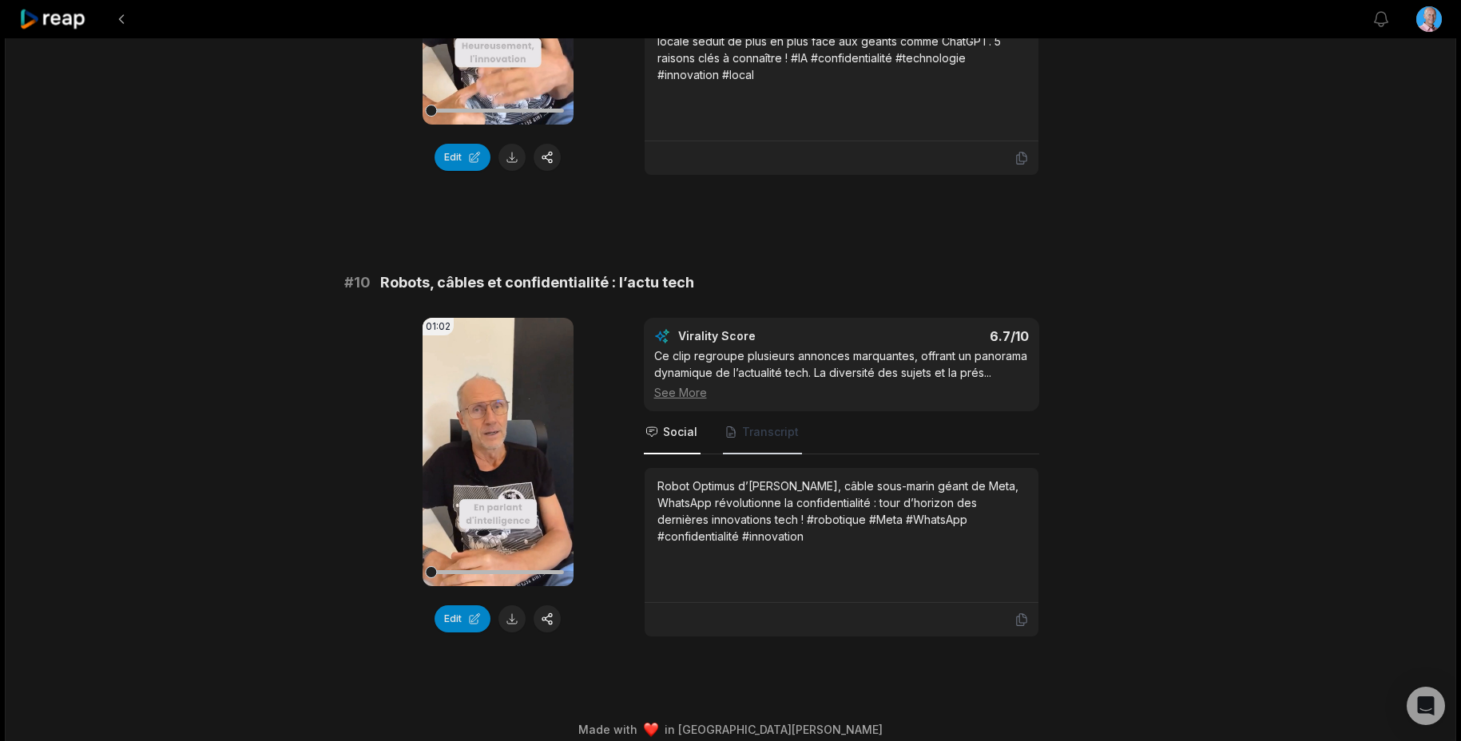
click at [772, 424] on span "Transcript" at bounding box center [770, 432] width 57 height 16
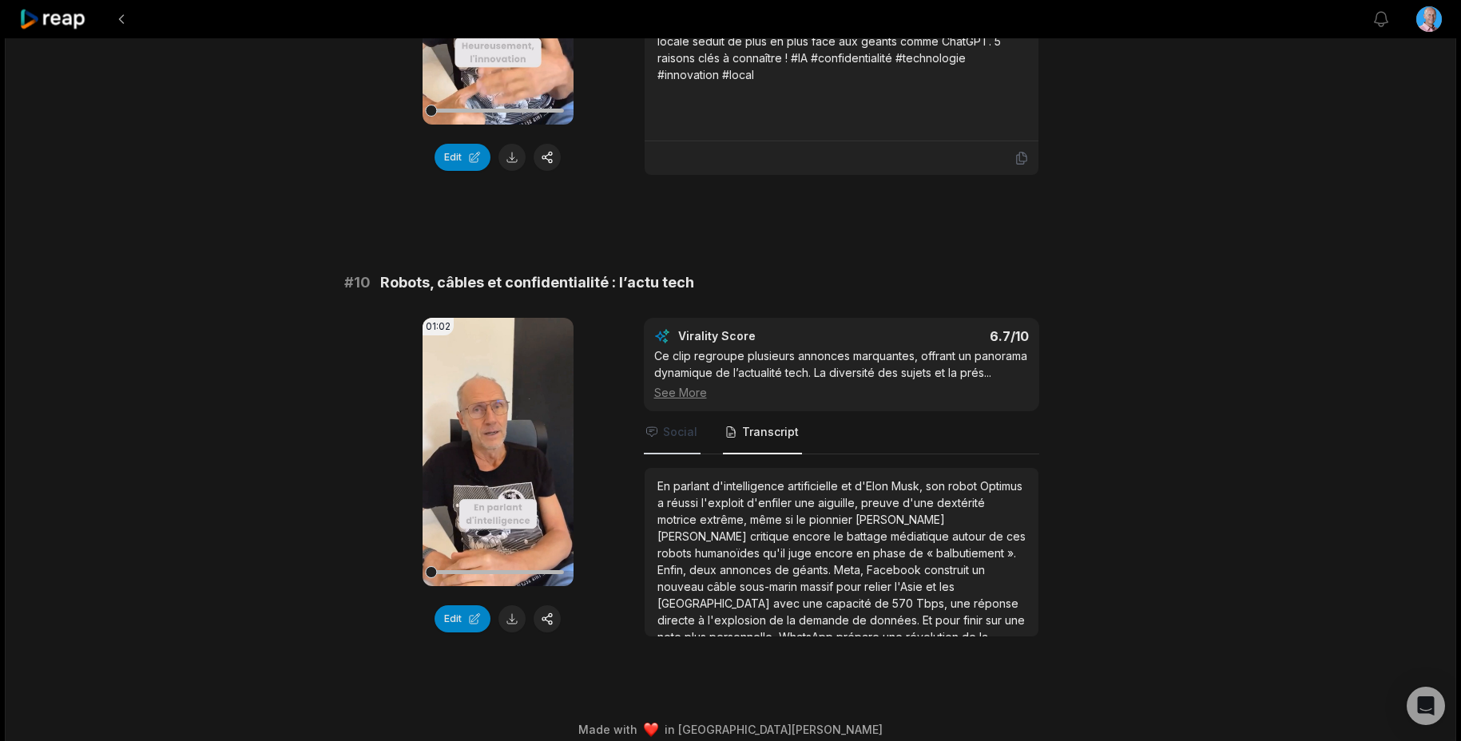
click at [671, 424] on span "Social" at bounding box center [680, 432] width 34 height 16
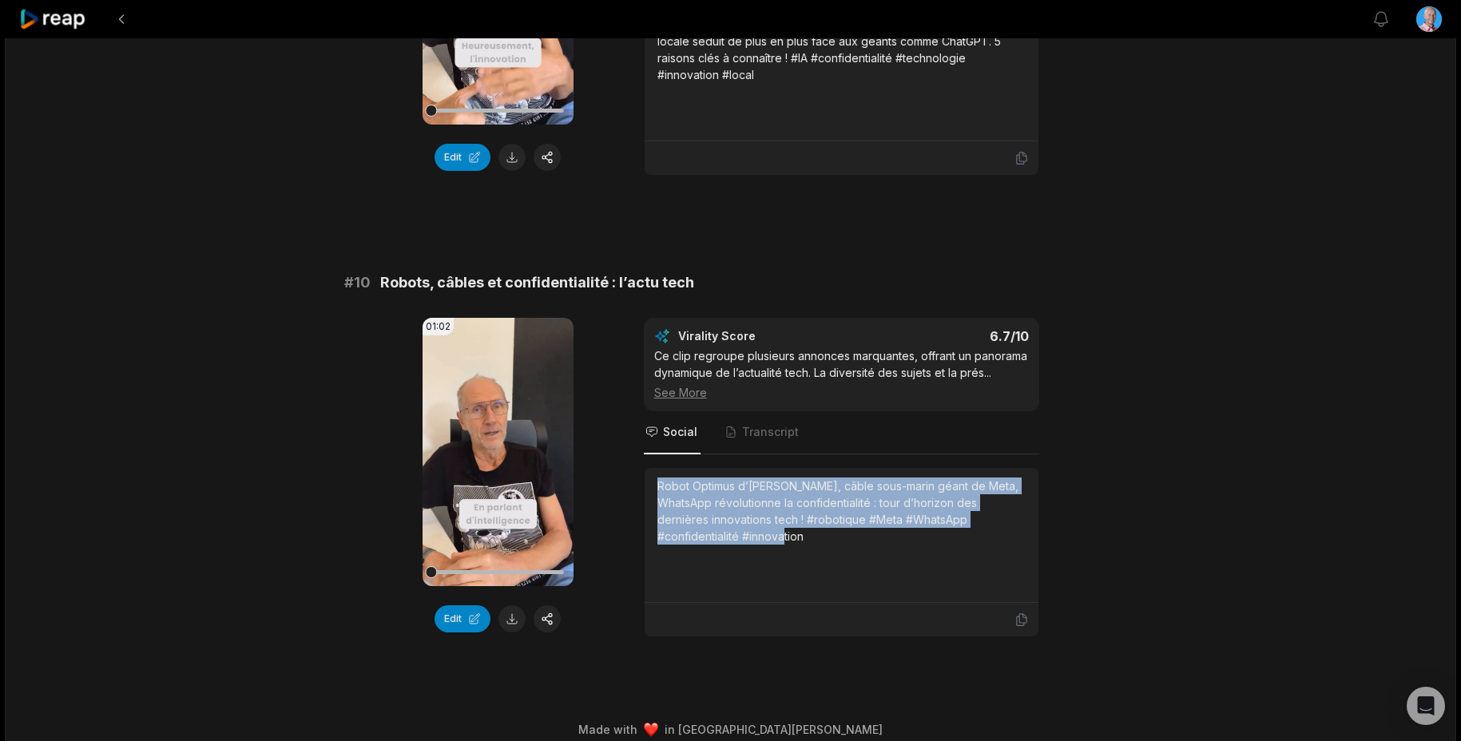
drag, startPoint x: 822, startPoint y: 522, endPoint x: 651, endPoint y: 465, distance: 180.1
click at [652, 468] on div "Robot Optimus d’[PERSON_NAME], câble sous-marin géant de Meta, WhatsApp révolut…" at bounding box center [842, 535] width 394 height 135
click at [508, 605] on button at bounding box center [511, 618] width 27 height 27
click at [58, 18] on icon at bounding box center [53, 20] width 68 height 22
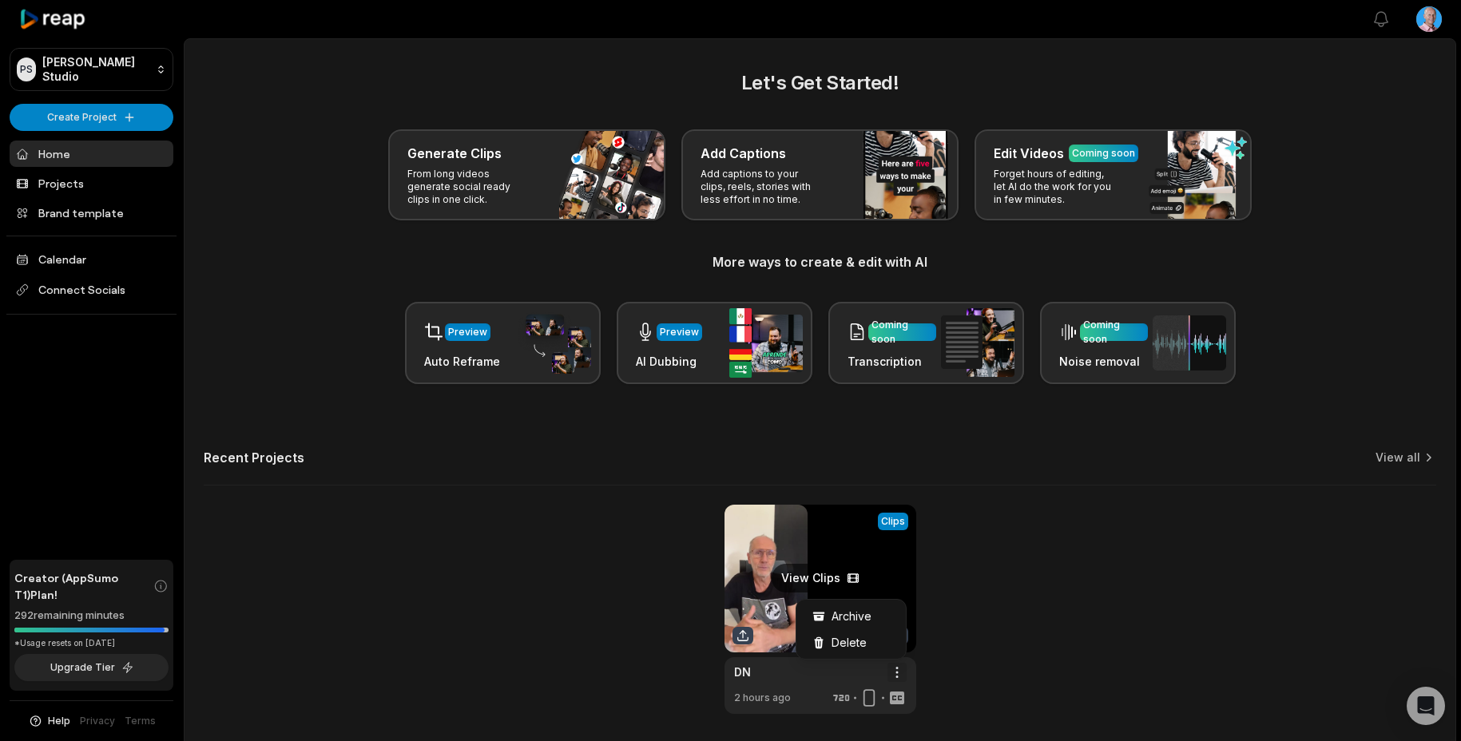
click at [895, 669] on html "PS [PERSON_NAME] Studio Create Project Home Projects Brand template Calendar Co…" at bounding box center [730, 370] width 1461 height 741
click at [853, 645] on span "Delete" at bounding box center [848, 642] width 35 height 17
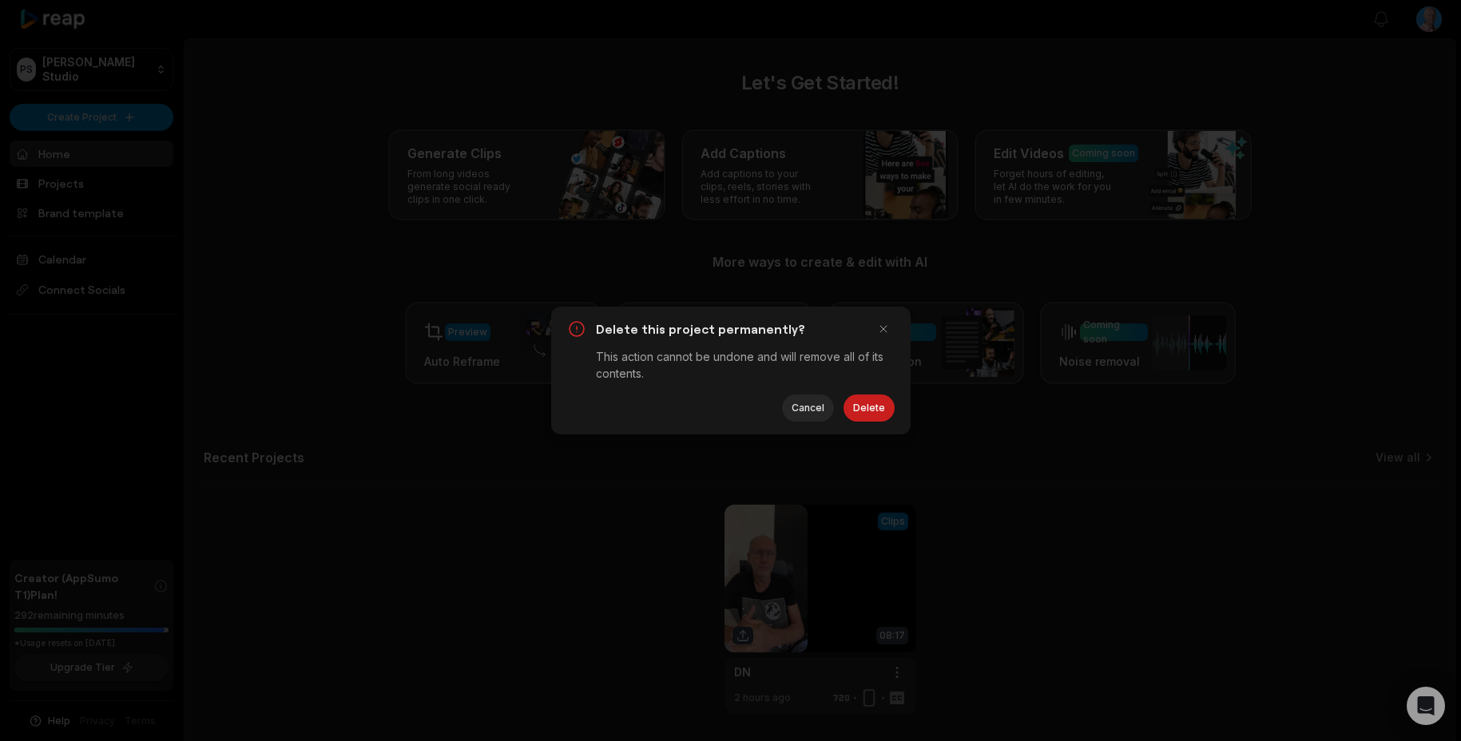
drag, startPoint x: 871, startPoint y: 402, endPoint x: 859, endPoint y: 374, distance: 30.1
click at [871, 402] on button "Delete" at bounding box center [868, 408] width 51 height 27
